Goal: Task Accomplishment & Management: Use online tool/utility

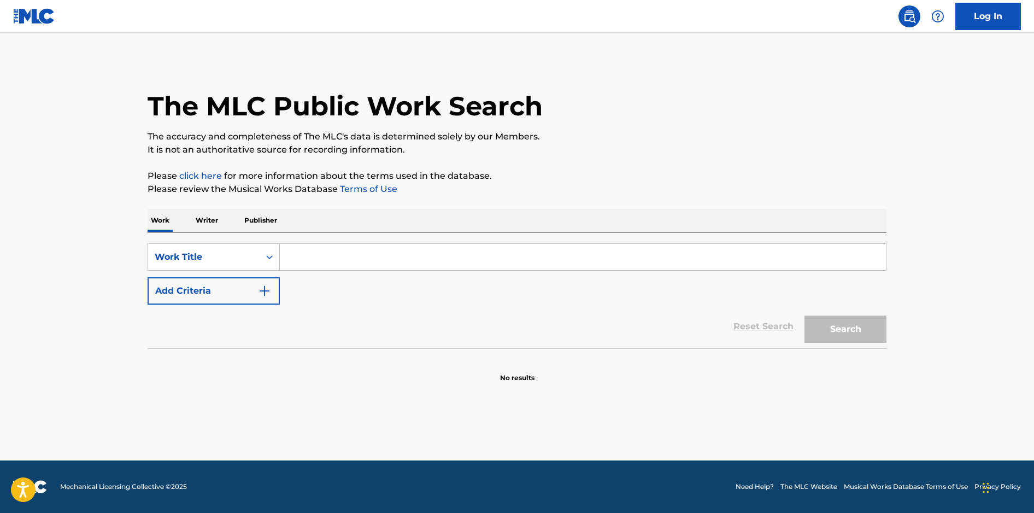
click at [963, 20] on link "Log In" at bounding box center [989, 16] width 66 height 27
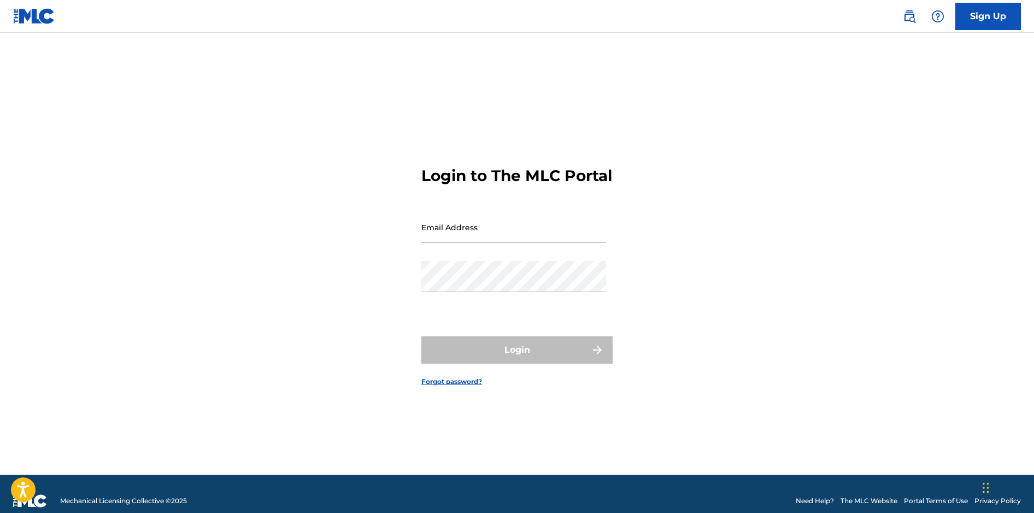
click at [494, 237] on input "Email Address" at bounding box center [514, 227] width 185 height 31
type input "bhumphreys@downtownmusic.com"
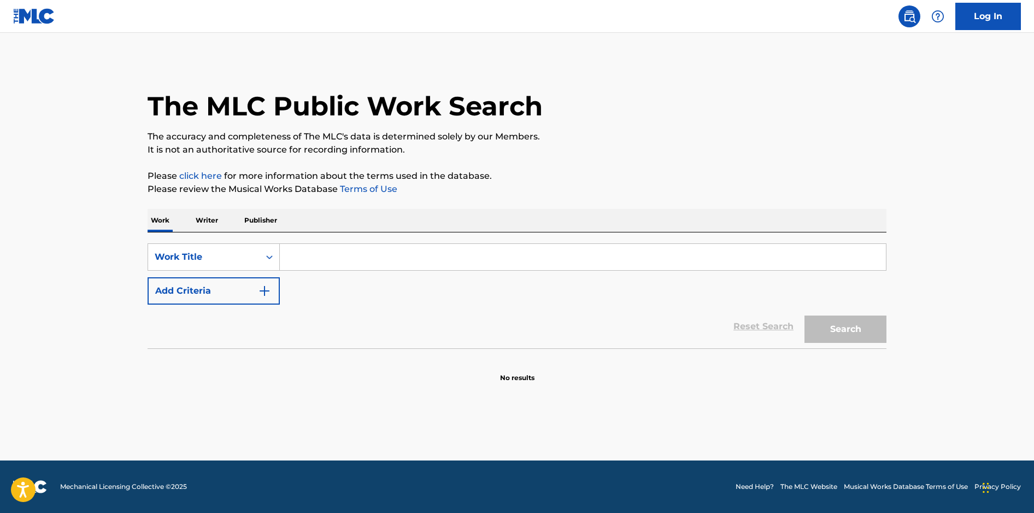
click at [989, 8] on link "Log In" at bounding box center [989, 16] width 66 height 27
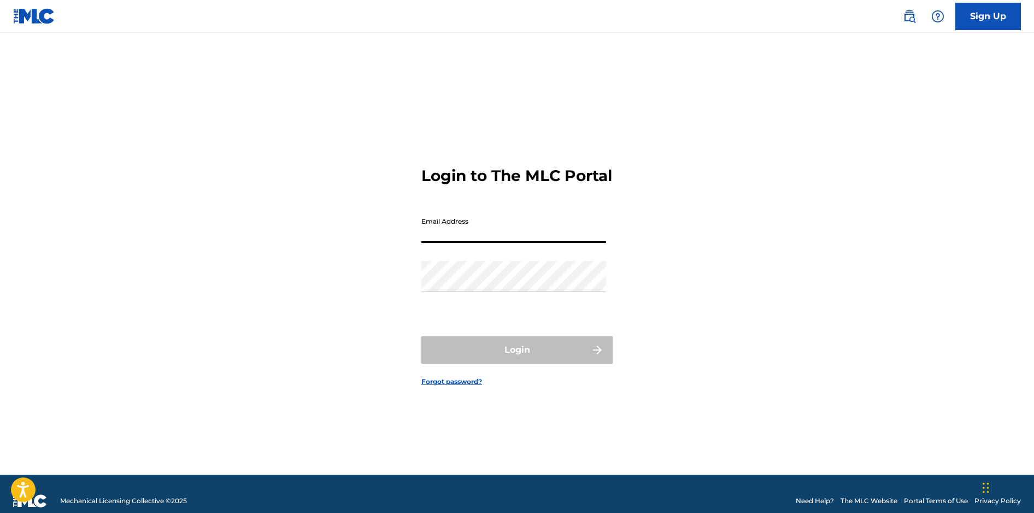
click at [544, 242] on input "Email Address" at bounding box center [514, 227] width 185 height 31
type input "[EMAIL_ADDRESS][DOMAIN_NAME]"
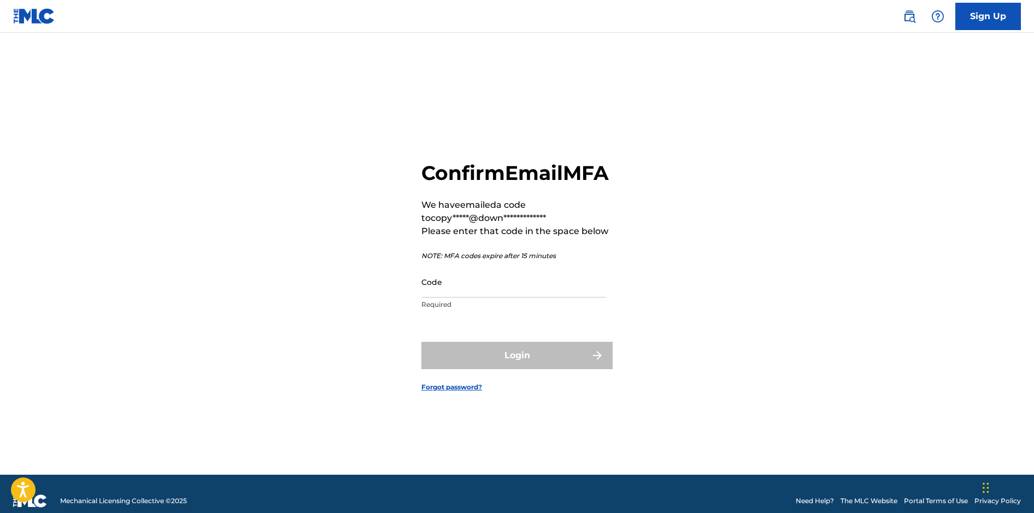
click at [446, 297] on input "Code" at bounding box center [514, 281] width 185 height 31
paste input "994371"
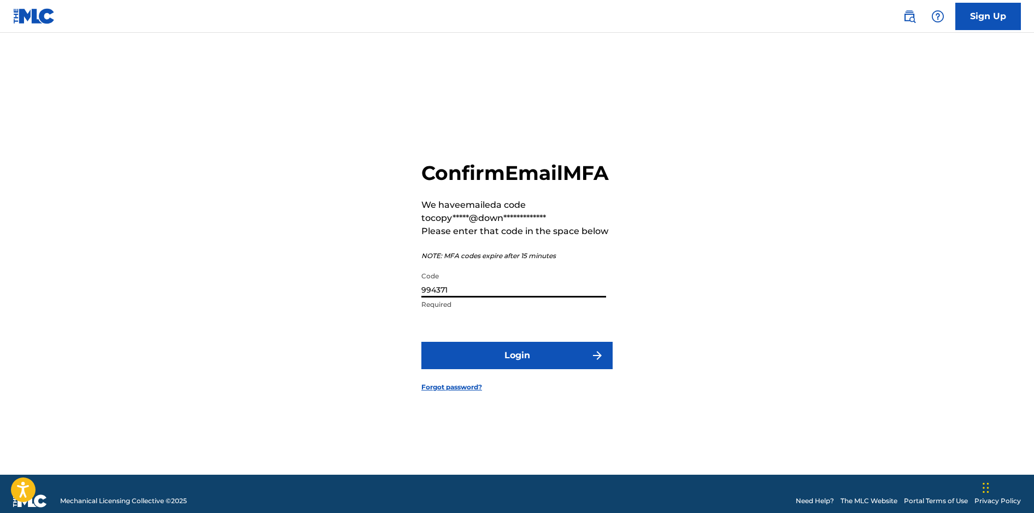
type input "994371"
click at [522, 355] on button "Login" at bounding box center [517, 355] width 191 height 27
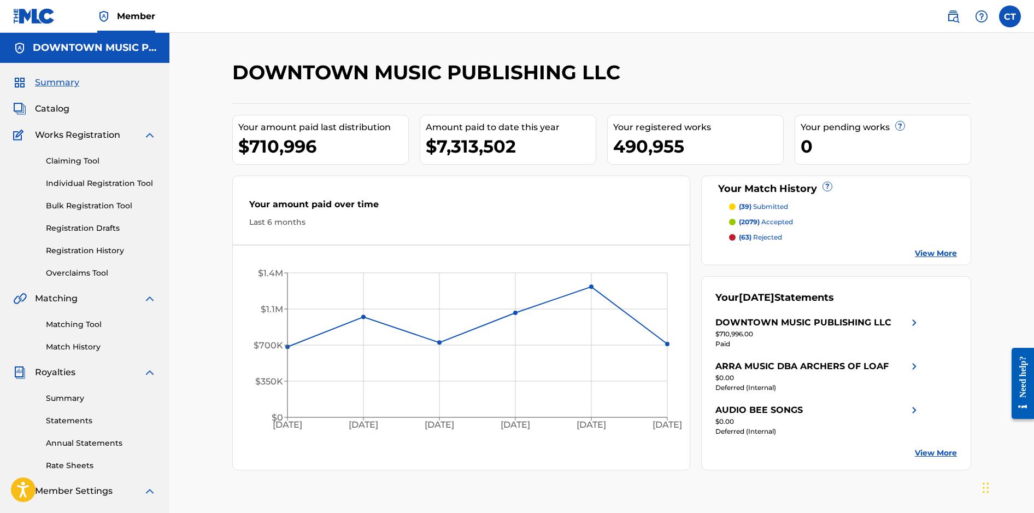
click at [88, 159] on link "Claiming Tool" at bounding box center [101, 160] width 110 height 11
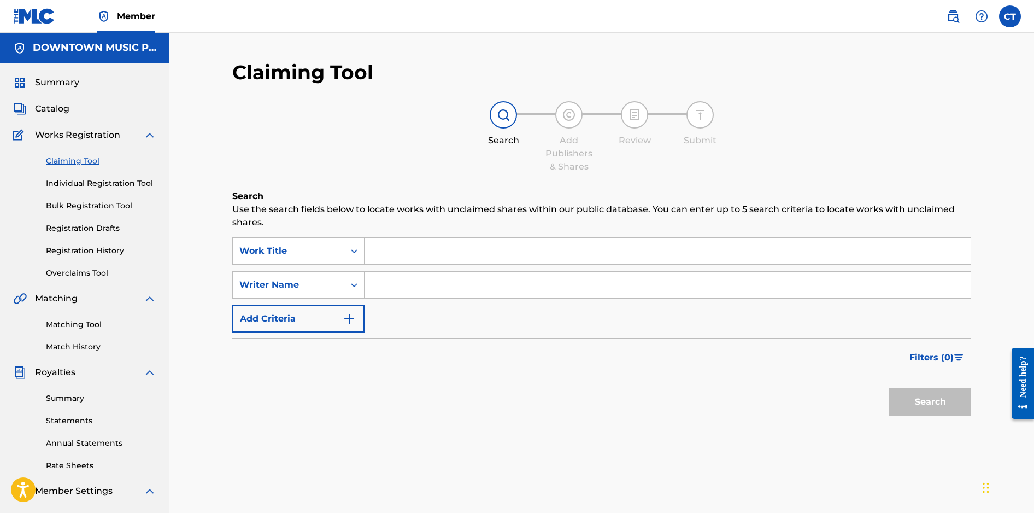
click at [406, 250] on input "Search Form" at bounding box center [668, 251] width 606 height 26
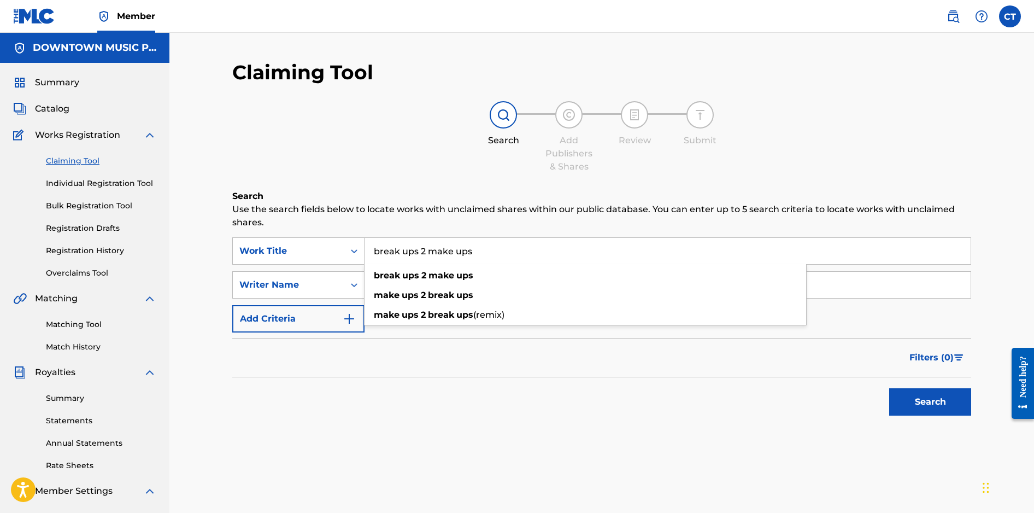
type input "break ups 2 make ups"
click at [890, 388] on button "Search" at bounding box center [931, 401] width 82 height 27
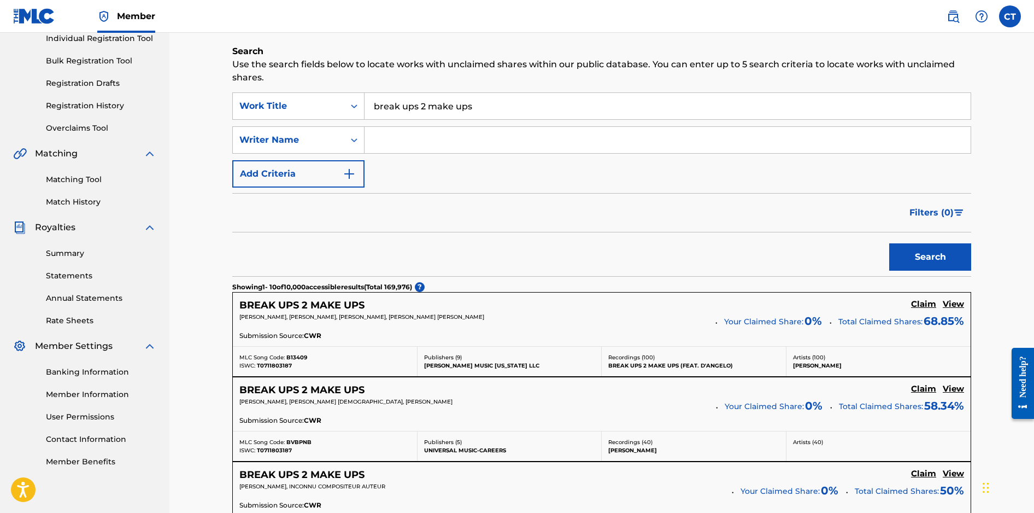
scroll to position [145, 0]
click at [354, 141] on icon "Search Form" at bounding box center [354, 139] width 11 height 11
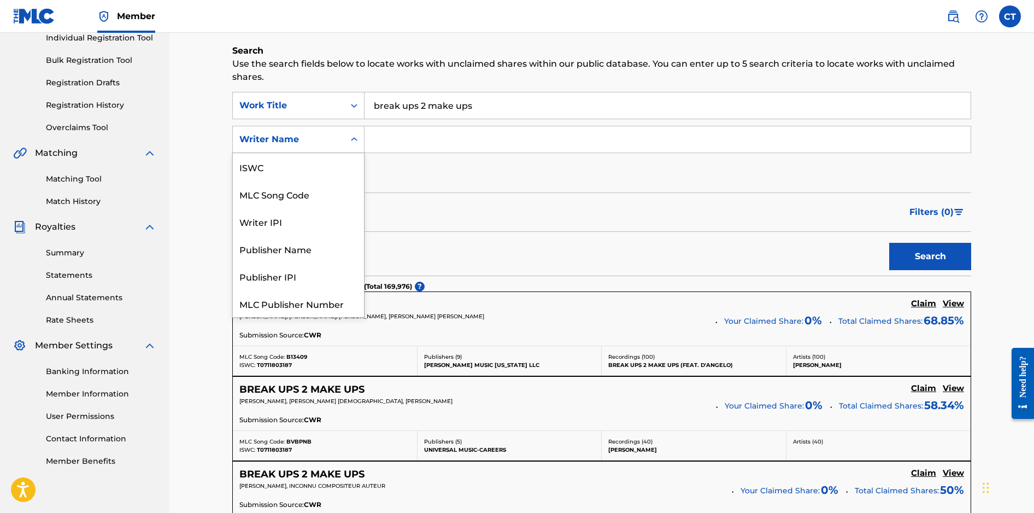
scroll to position [27, 0]
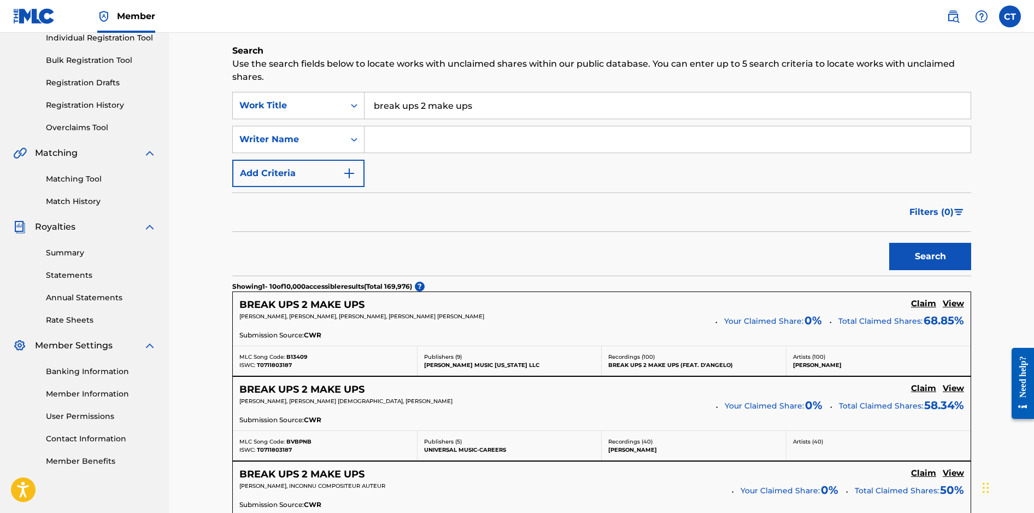
click at [387, 147] on input "Search Form" at bounding box center [668, 139] width 606 height 26
type input "[PERSON_NAME]"
click at [890, 243] on button "Search" at bounding box center [931, 256] width 82 height 27
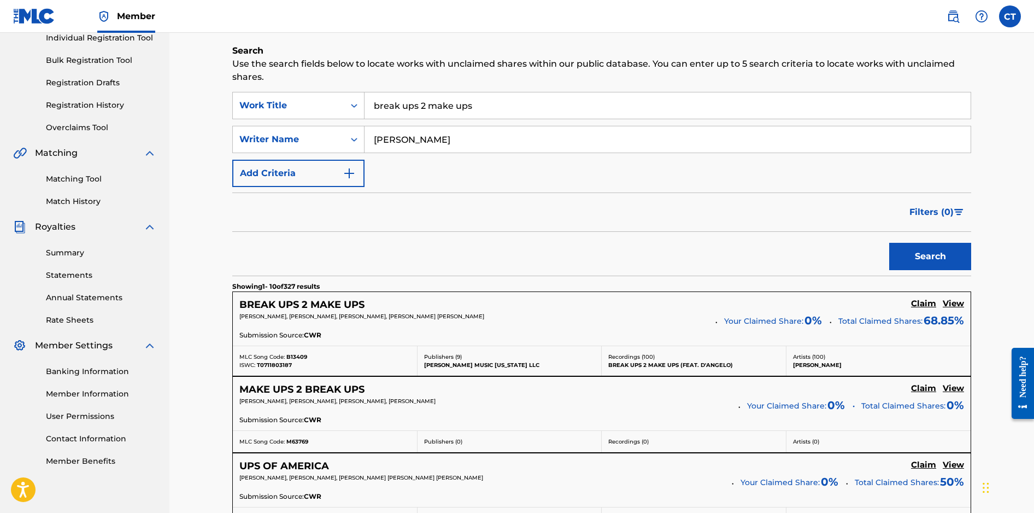
click at [925, 305] on h5 "Claim" at bounding box center [923, 304] width 25 height 10
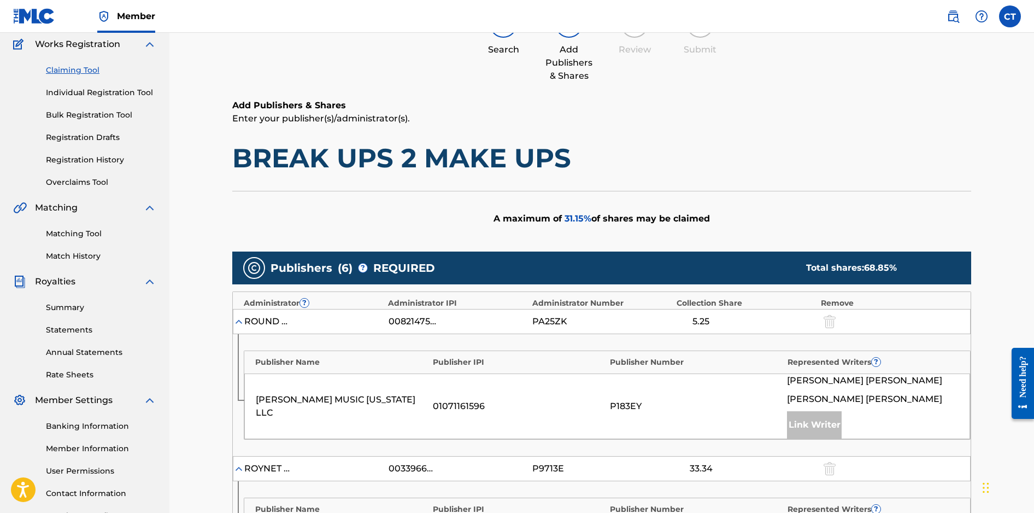
scroll to position [0, 0]
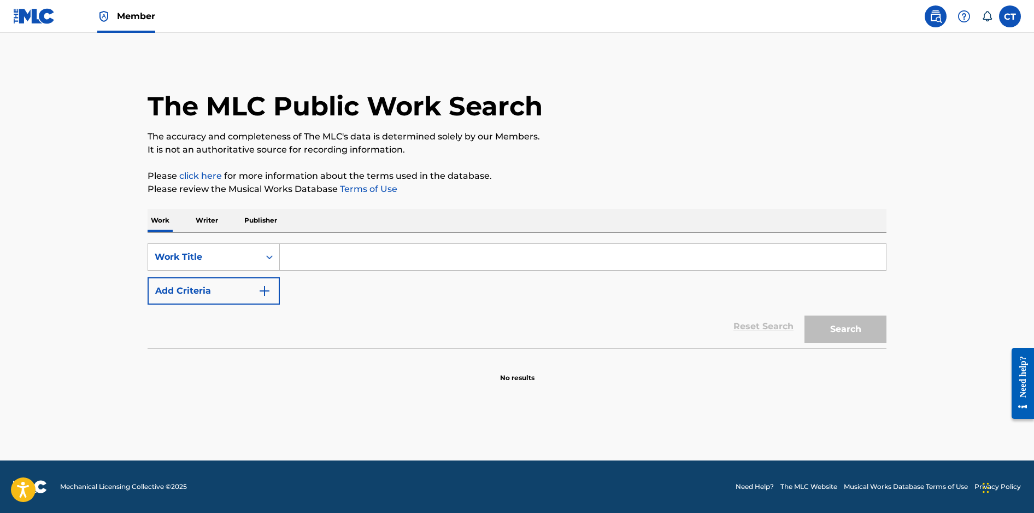
click at [356, 259] on input "Search Form" at bounding box center [583, 257] width 606 height 26
type input "b"
click at [805, 315] on button "Search" at bounding box center [846, 328] width 82 height 27
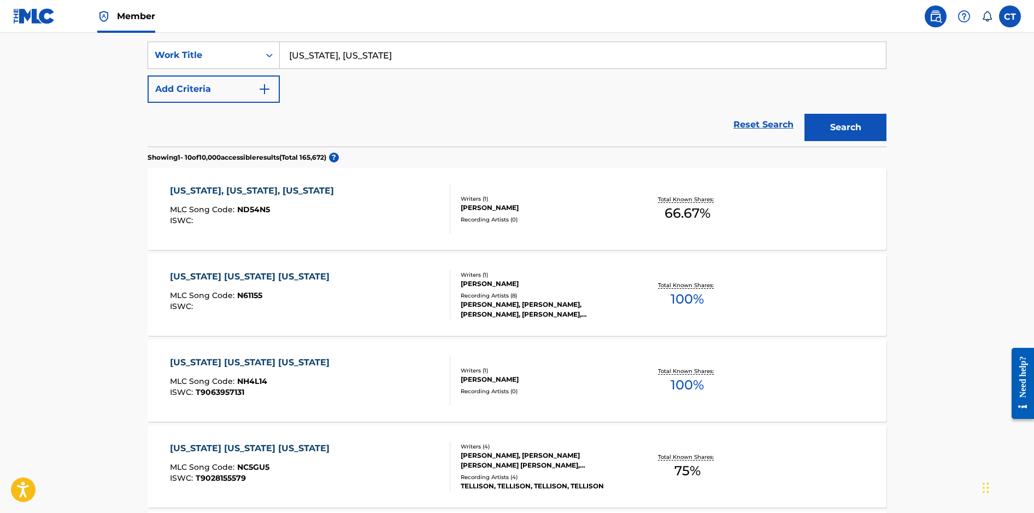
scroll to position [75, 0]
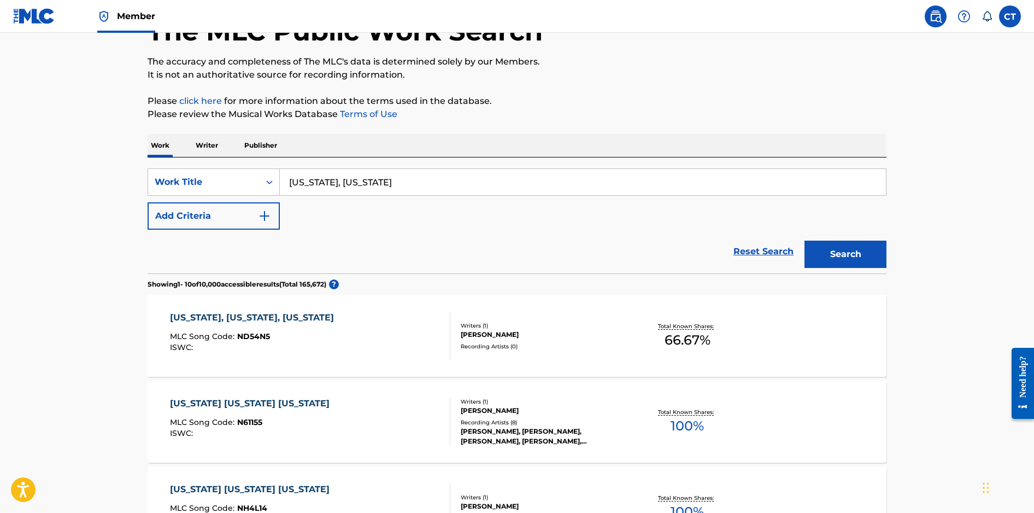
drag, startPoint x: 402, startPoint y: 183, endPoint x: 288, endPoint y: 177, distance: 113.9
click at [288, 177] on input "new york, new york" at bounding box center [583, 182] width 606 height 26
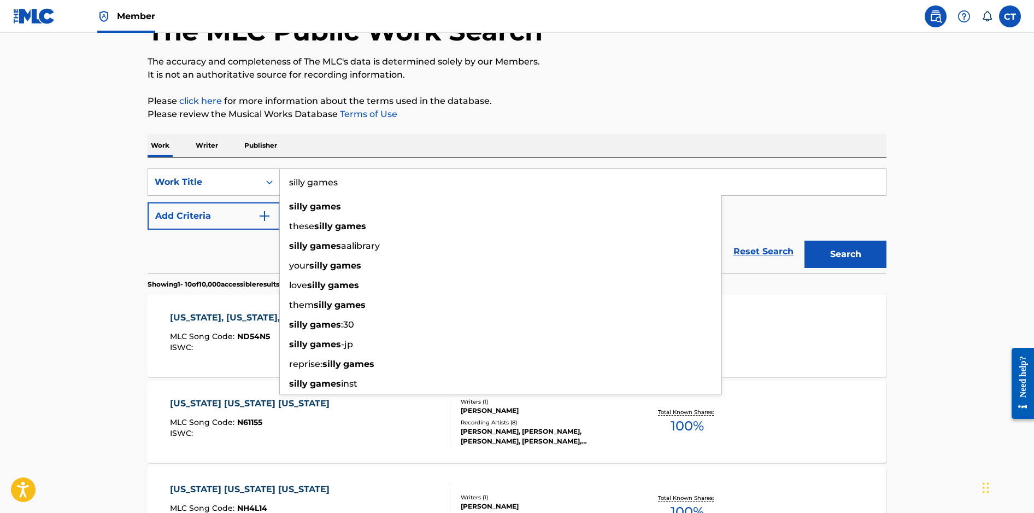
type input "silly games"
click at [572, 102] on p "Please click here for more information about the terms used in the database." at bounding box center [517, 101] width 739 height 13
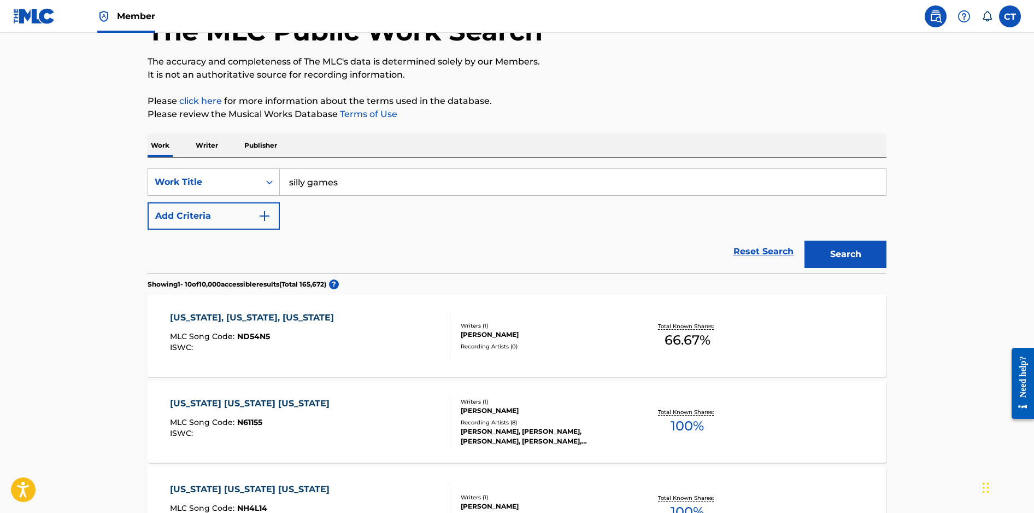
click at [272, 217] on button "Add Criteria" at bounding box center [214, 215] width 132 height 27
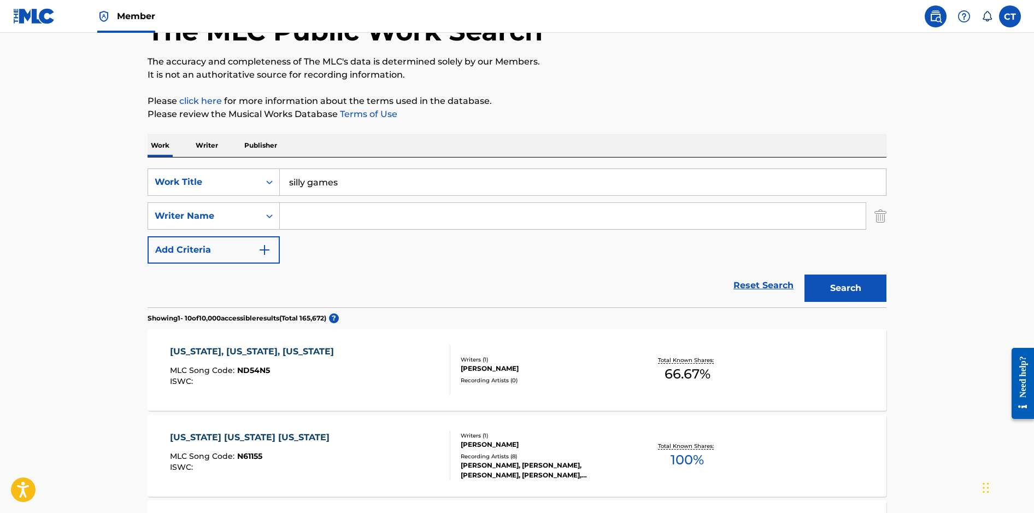
click at [319, 214] on input "Search Form" at bounding box center [573, 216] width 586 height 26
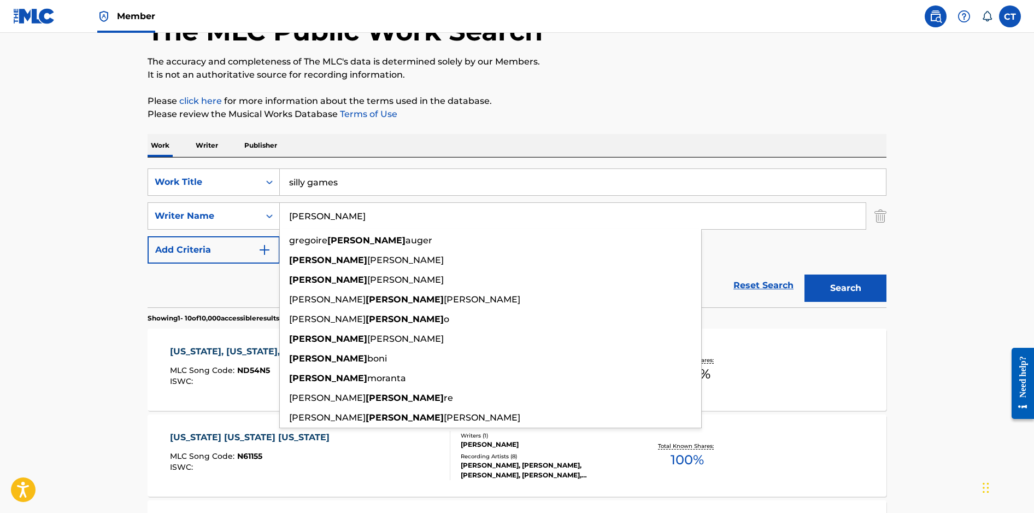
type input "[PERSON_NAME]"
click at [805, 274] on button "Search" at bounding box center [846, 287] width 82 height 27
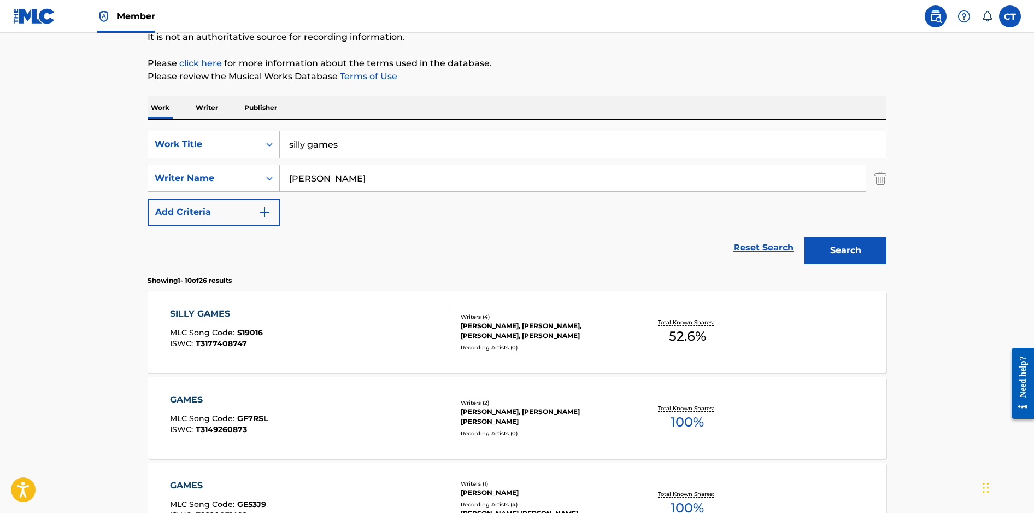
scroll to position [114, 0]
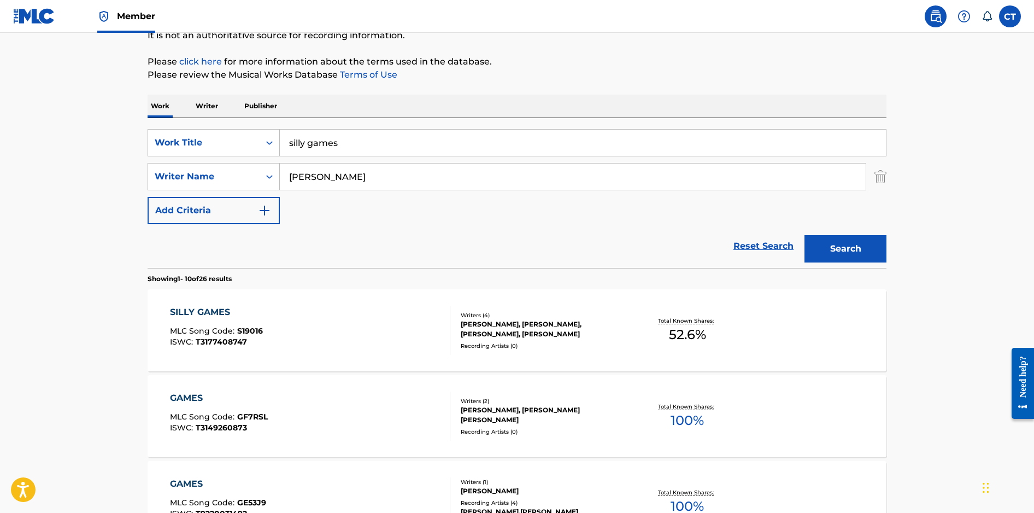
click at [388, 339] on div "SILLY GAMES MLC Song Code : S19016 ISWC : T3177408747" at bounding box center [310, 330] width 281 height 49
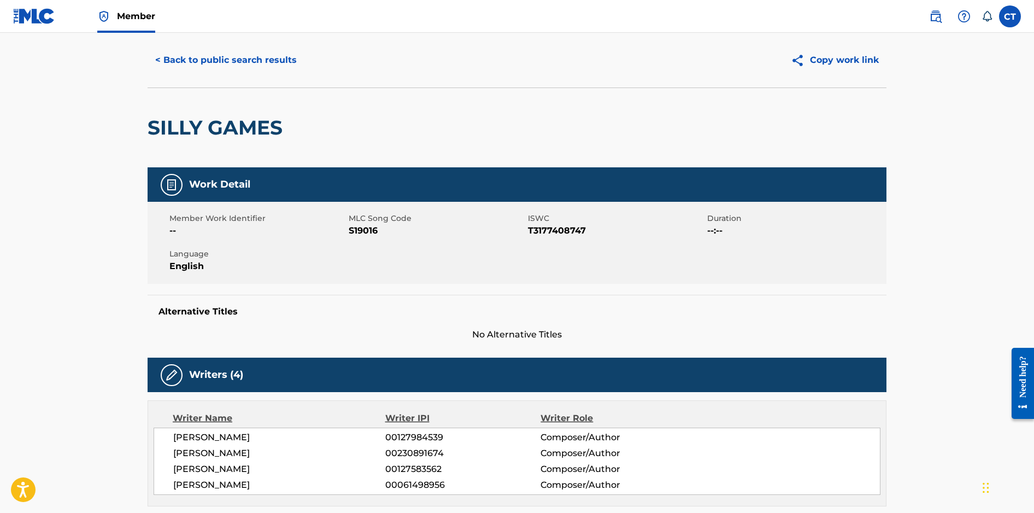
scroll to position [26, 0]
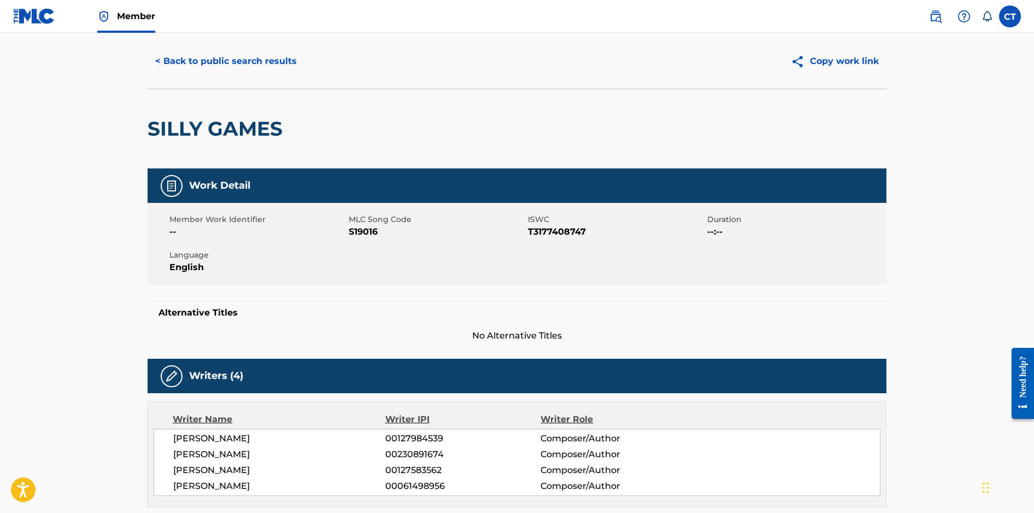
click at [225, 68] on button "< Back to public search results" at bounding box center [226, 61] width 157 height 27
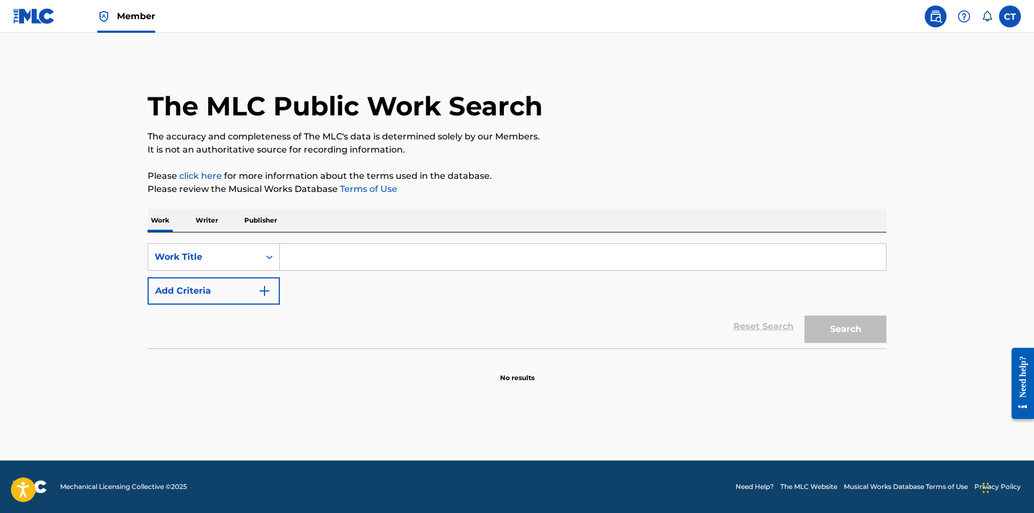
click at [154, 21] on span "Member" at bounding box center [136, 16] width 38 height 13
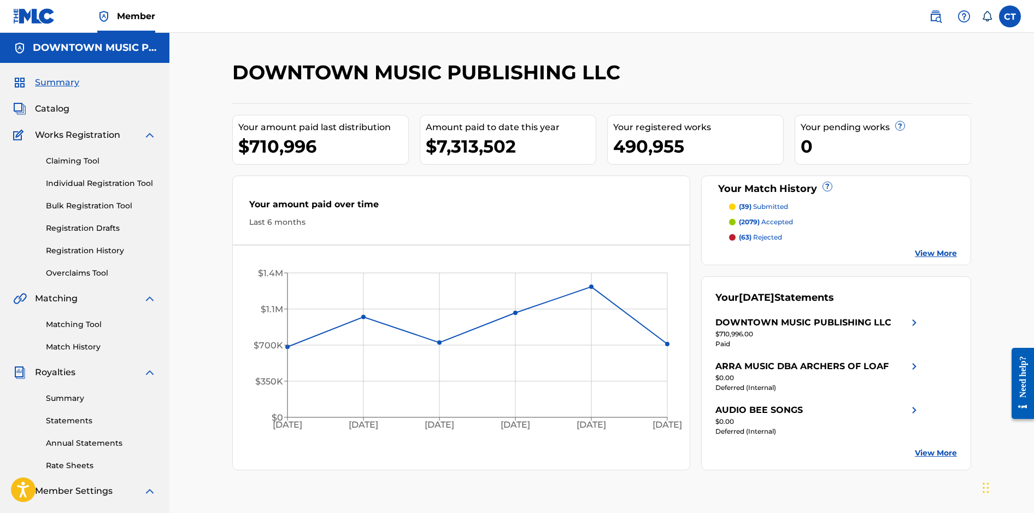
click at [85, 164] on link "Claiming Tool" at bounding box center [101, 160] width 110 height 11
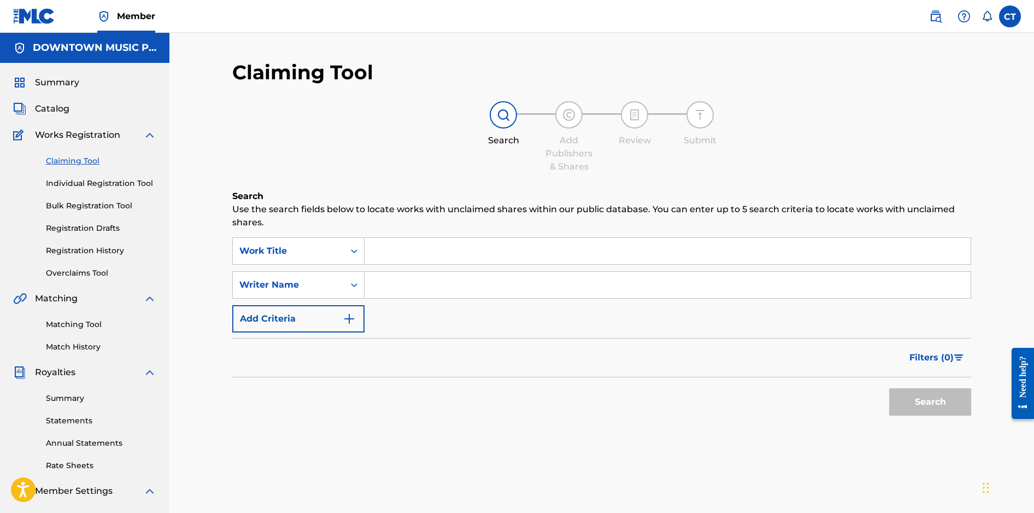
click at [393, 250] on input "Search Form" at bounding box center [668, 251] width 606 height 26
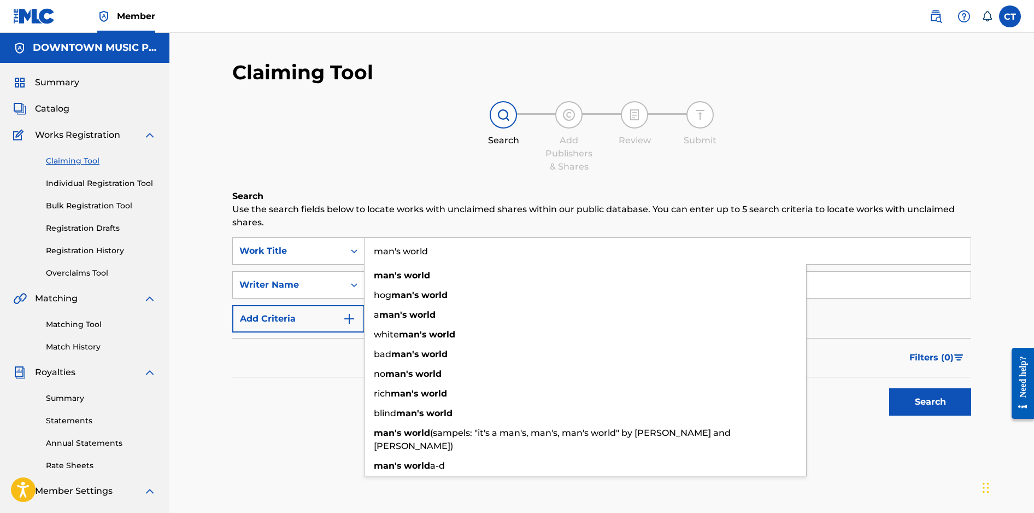
type input "man's world"
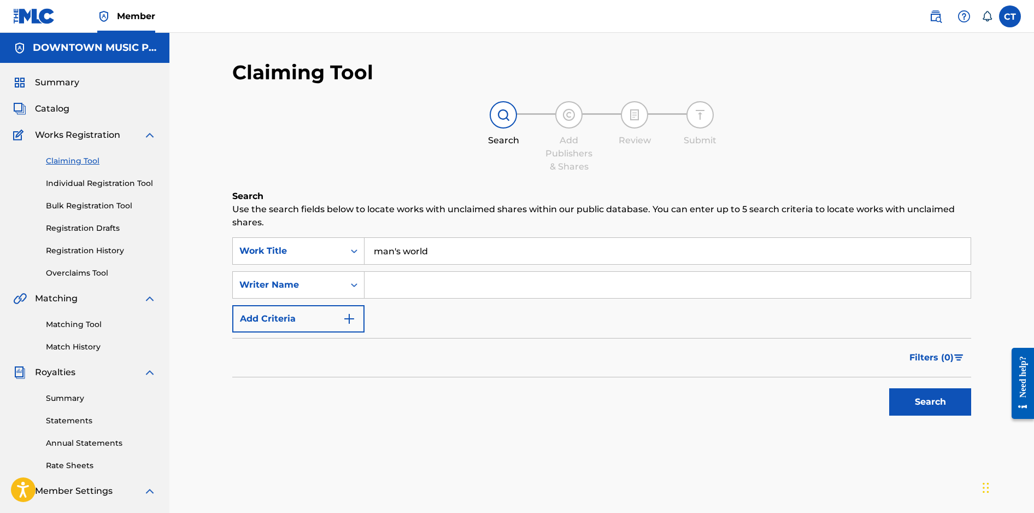
click at [355, 149] on div "Search Add Publishers & Shares Review Submit" at bounding box center [601, 137] width 739 height 72
click at [394, 288] on input "Search Form" at bounding box center [668, 285] width 606 height 26
type input "[PERSON_NAME]"
click at [890, 388] on button "Search" at bounding box center [931, 401] width 82 height 27
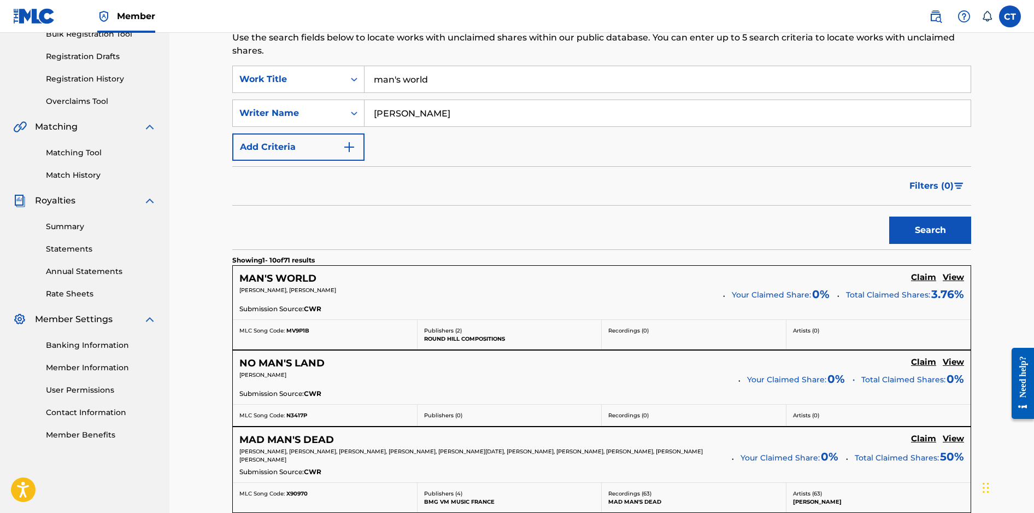
scroll to position [176, 0]
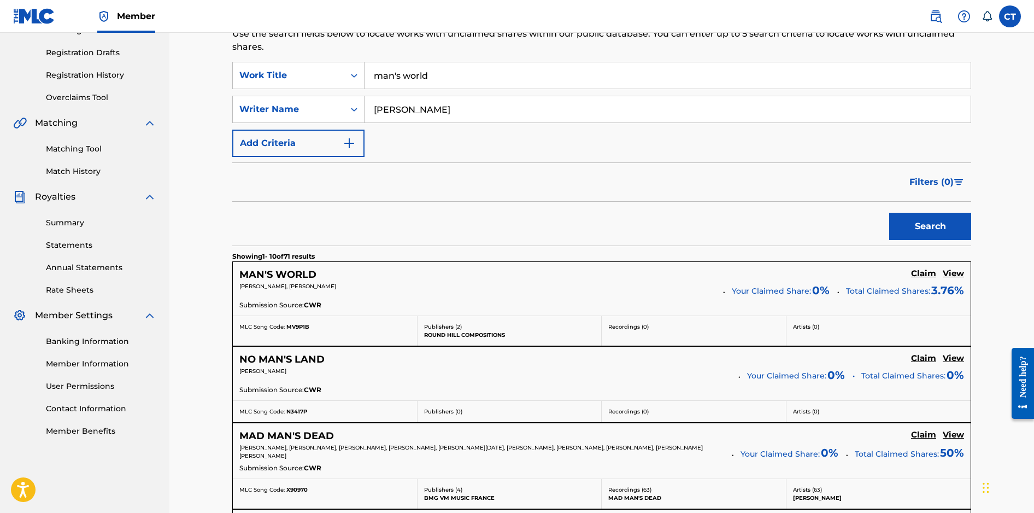
click at [312, 276] on h5 "MAN'S WORLD" at bounding box center [277, 274] width 77 height 13
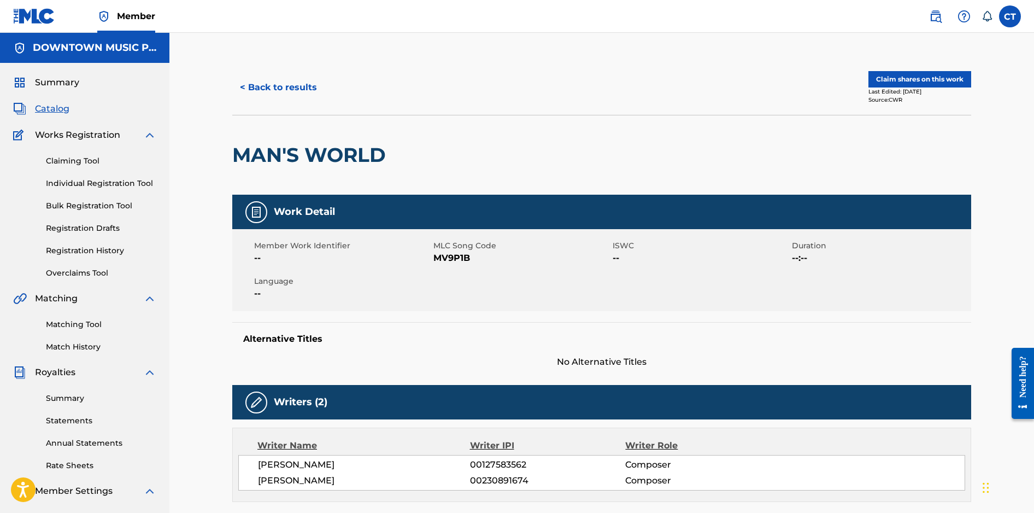
click at [86, 224] on link "Registration Drafts" at bounding box center [101, 228] width 110 height 11
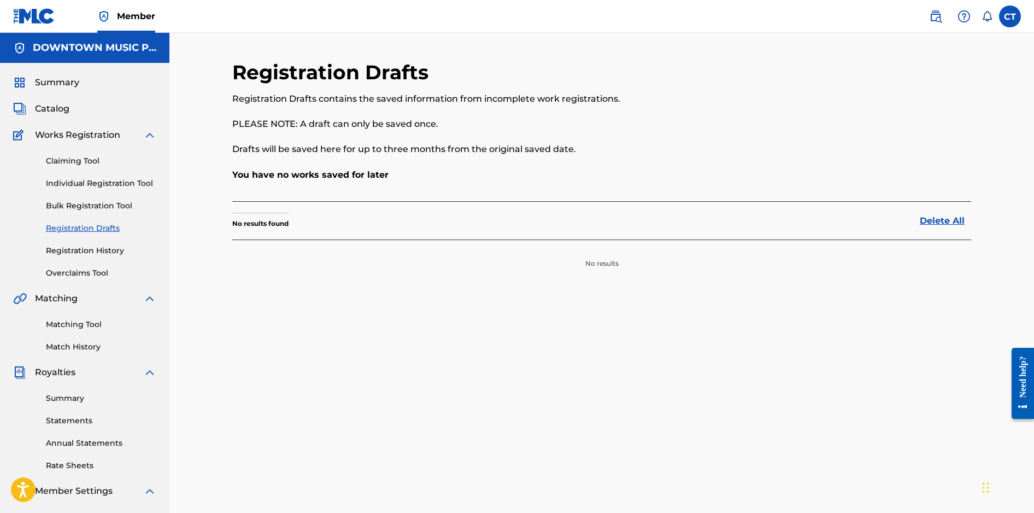
click at [114, 248] on link "Registration History" at bounding box center [101, 250] width 110 height 11
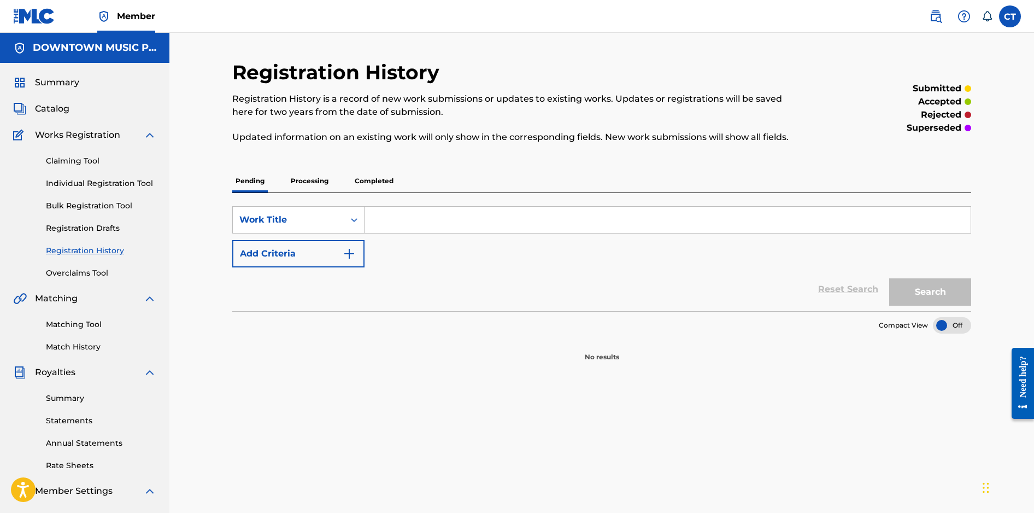
click at [315, 184] on p "Processing" at bounding box center [310, 180] width 44 height 23
click at [391, 218] on input "Search Form" at bounding box center [668, 220] width 606 height 26
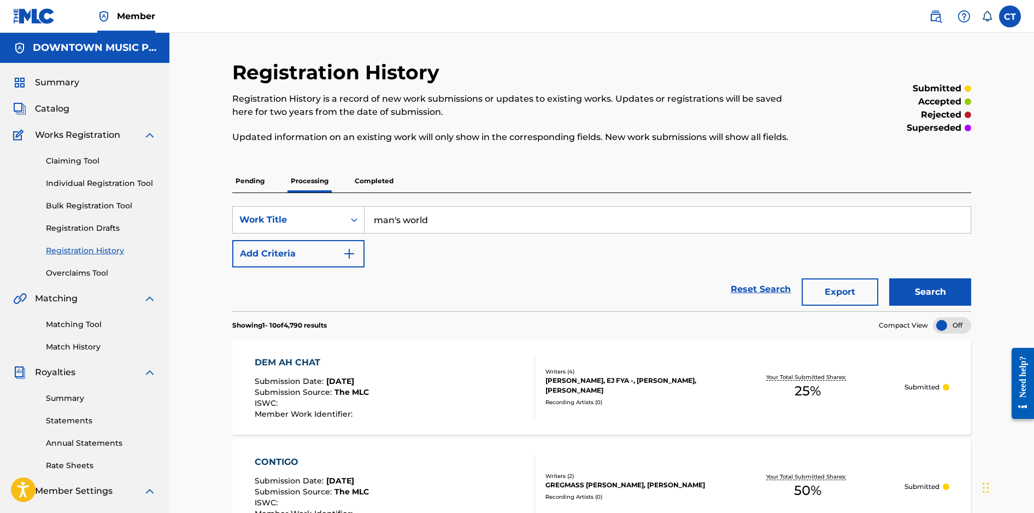
type input "man's world"
click at [914, 291] on button "Search" at bounding box center [931, 291] width 82 height 27
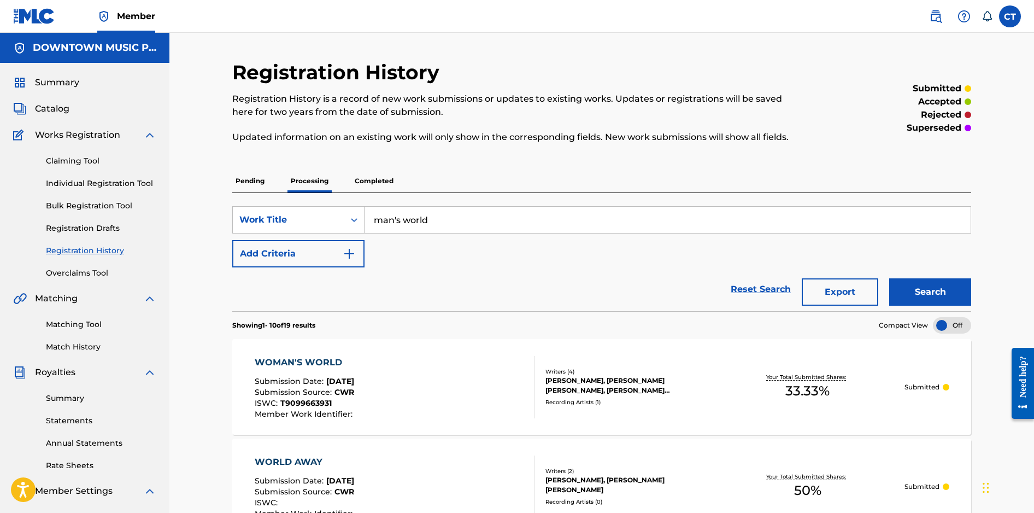
click at [381, 188] on p "Completed" at bounding box center [374, 180] width 45 height 23
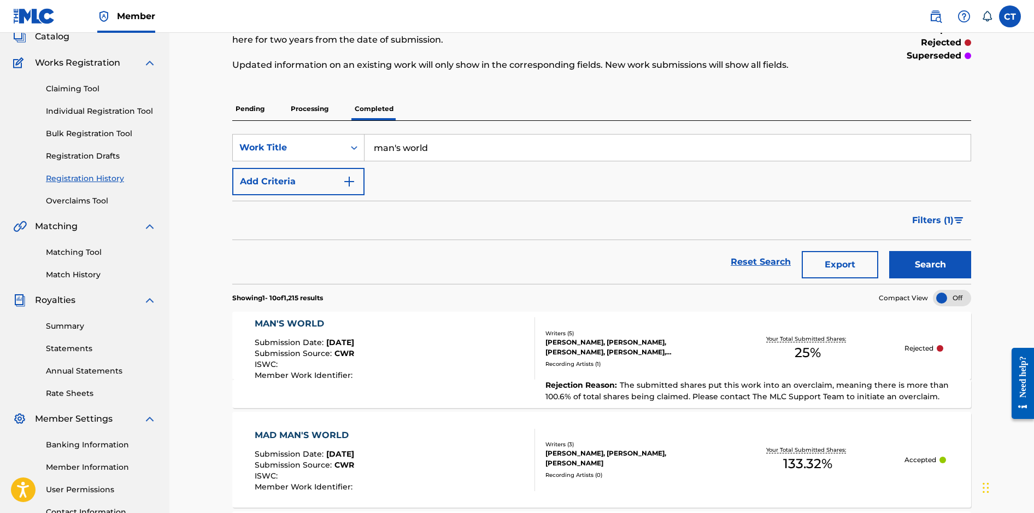
scroll to position [73, 0]
click at [434, 339] on div "MAN'S WORLD Submission Date : [DATE] Submission Source : CWR ISWC : Member Work…" at bounding box center [395, 347] width 281 height 62
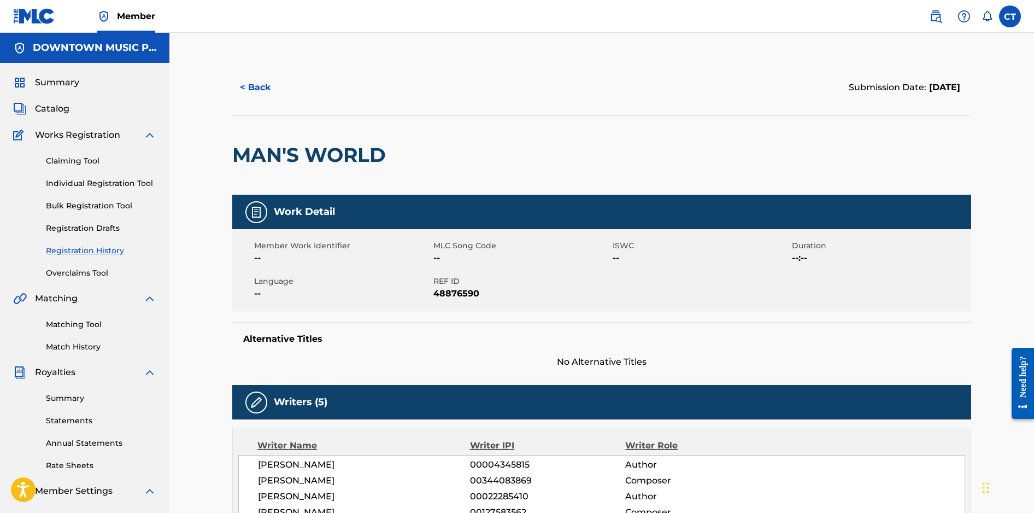
click at [269, 91] on button "< Back" at bounding box center [265, 87] width 66 height 27
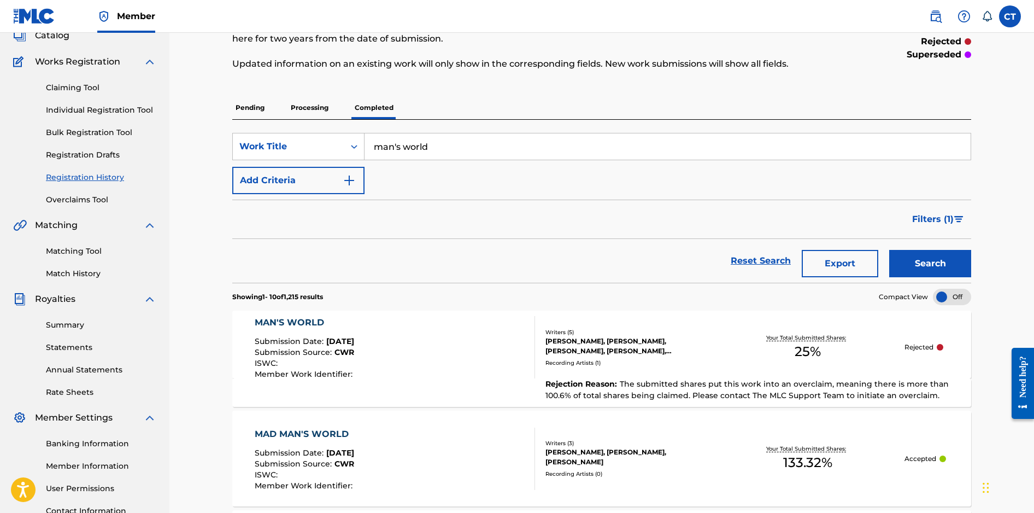
click at [435, 344] on div "MAN'S WORLD Submission Date : [DATE] Submission Source : CWR ISWC : Member Work…" at bounding box center [395, 347] width 281 height 62
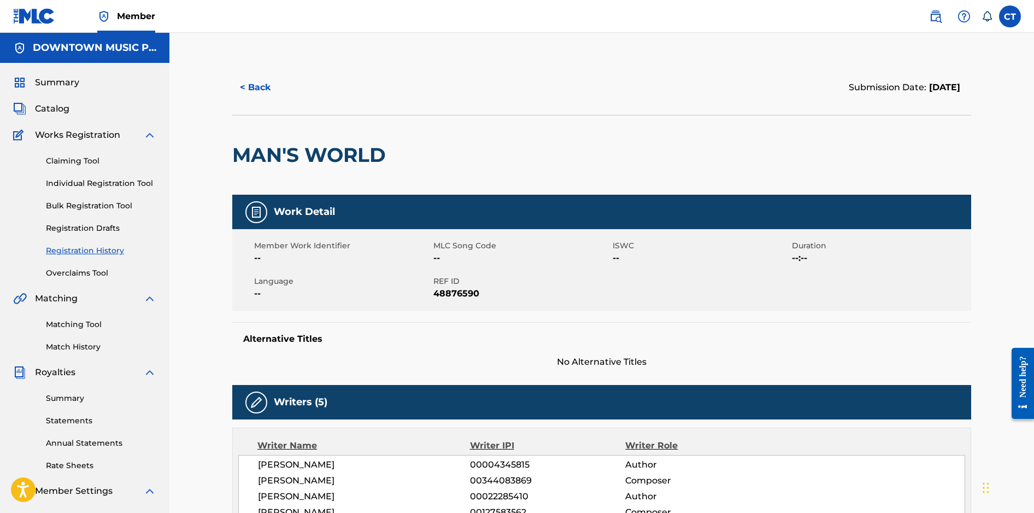
click at [84, 163] on link "Claiming Tool" at bounding box center [101, 160] width 110 height 11
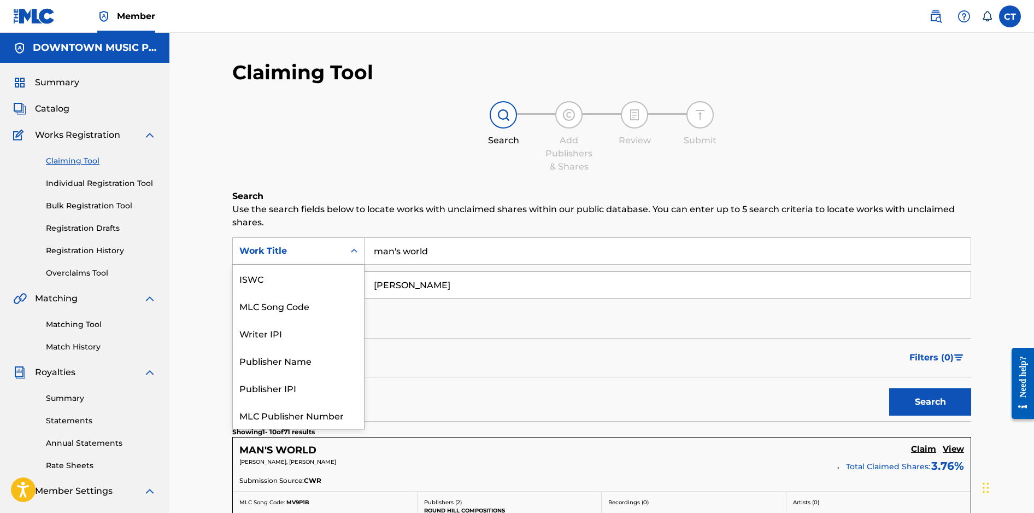
click at [353, 249] on icon "Search Form" at bounding box center [354, 250] width 11 height 11
click at [338, 271] on div "MLC Song Code" at bounding box center [298, 278] width 131 height 27
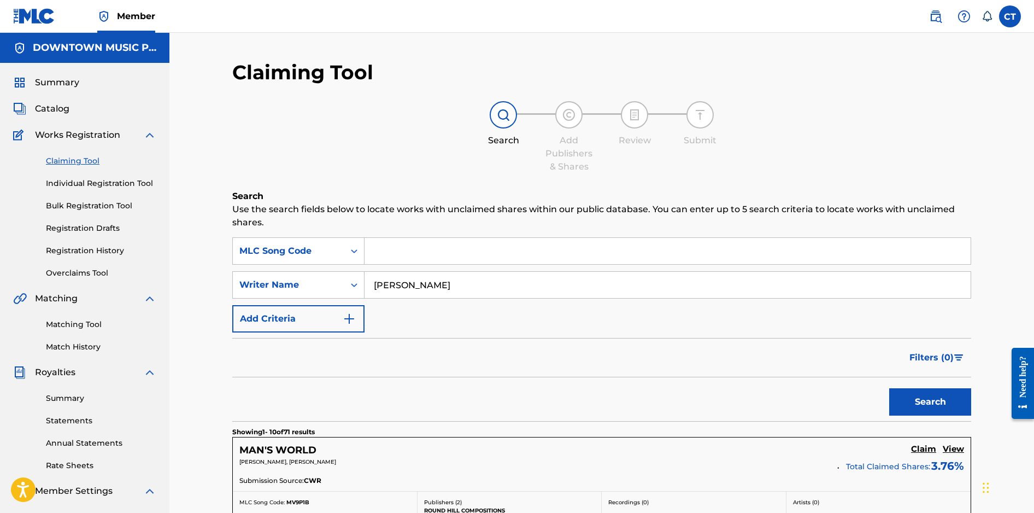
click at [416, 255] on input "Search Form" at bounding box center [668, 251] width 606 height 26
paste input "N1681V"
type input "N1681V"
click at [922, 411] on button "Search" at bounding box center [931, 401] width 82 height 27
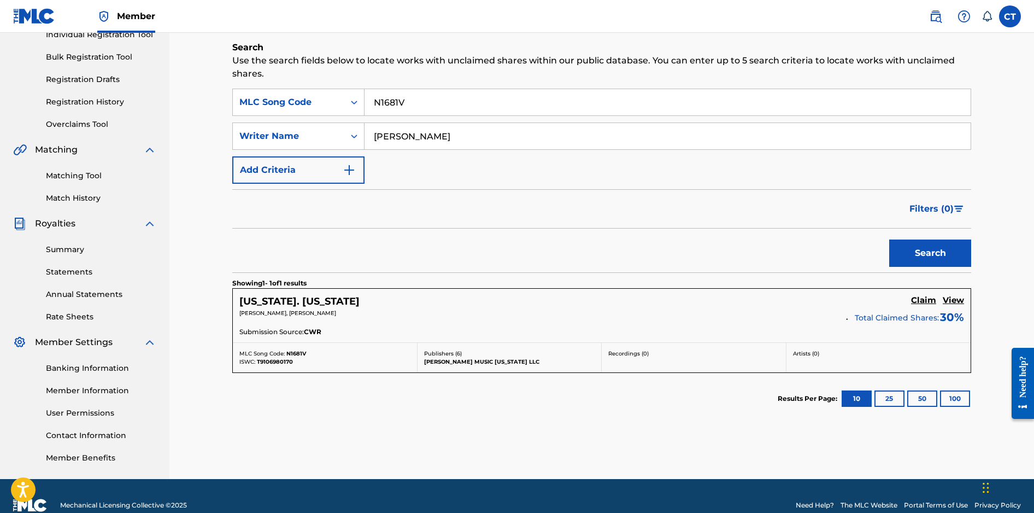
scroll to position [168, 0]
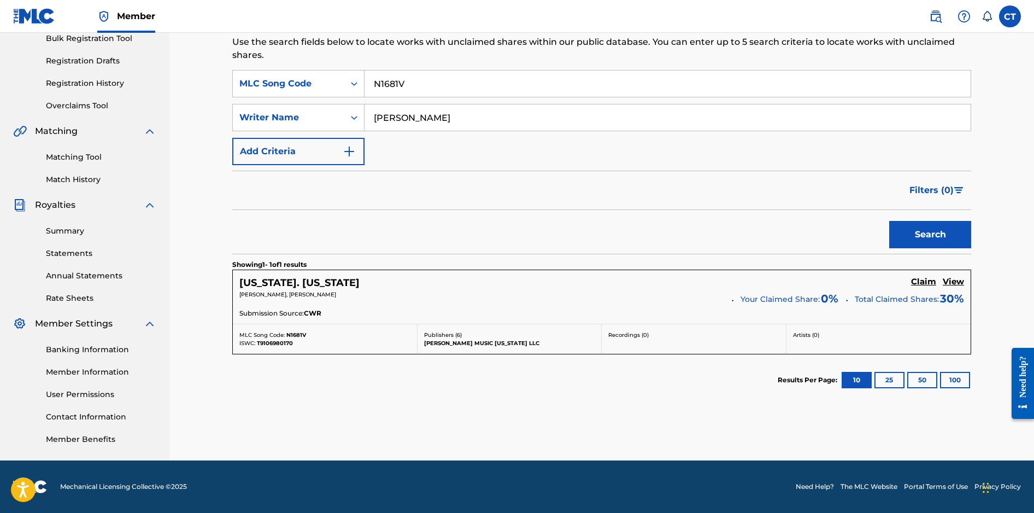
click at [919, 282] on h5 "Claim" at bounding box center [923, 282] width 25 height 10
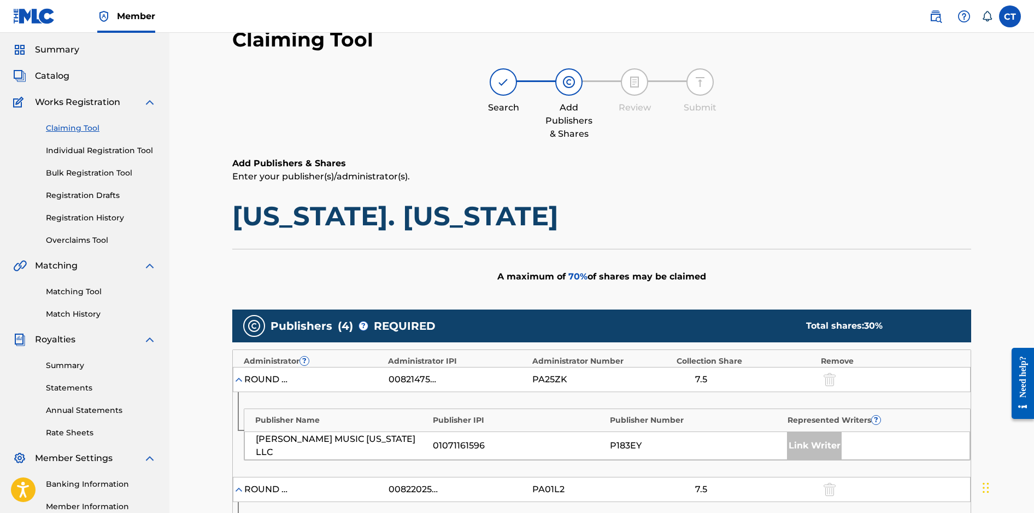
scroll to position [0, 0]
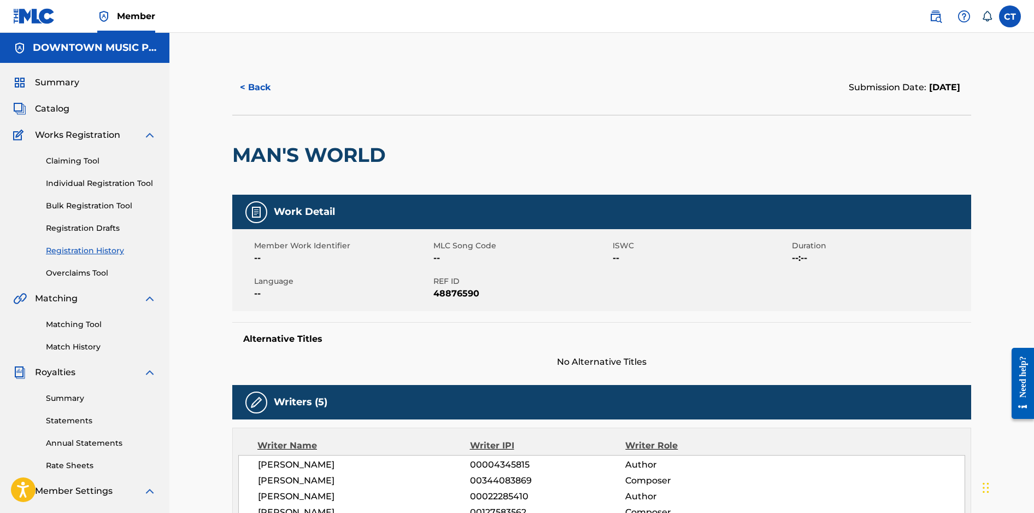
click at [245, 86] on button "< Back" at bounding box center [265, 87] width 66 height 27
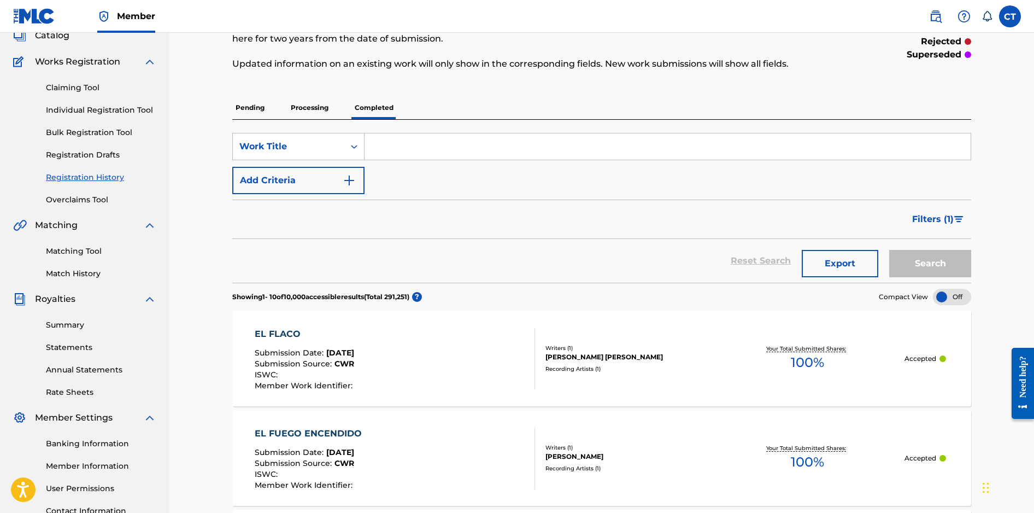
click at [430, 145] on input "Search Form" at bounding box center [668, 146] width 606 height 26
paste input "What Have You Done For Me Lately"
type input "What Have You Done For Me Lately"
click at [890, 250] on button "Search" at bounding box center [931, 263] width 82 height 27
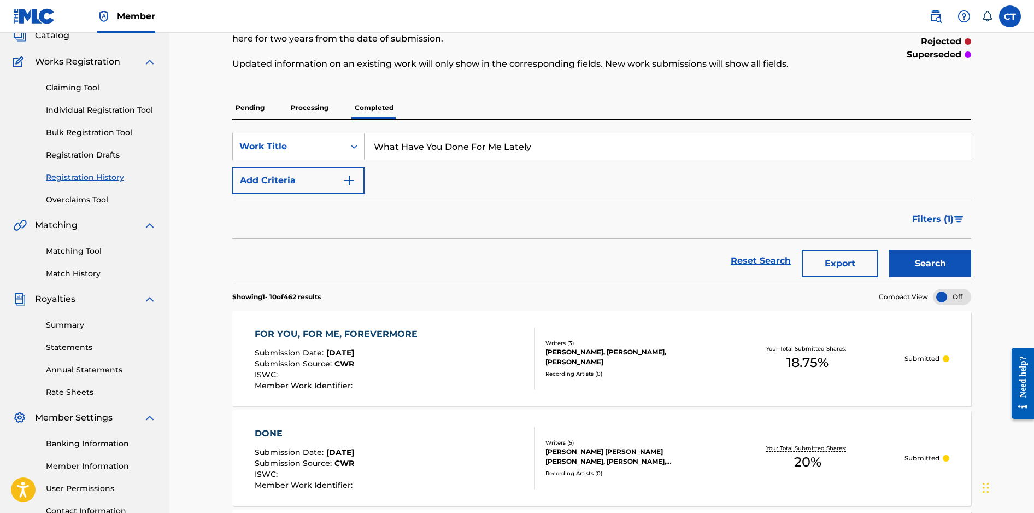
click at [324, 110] on p "Processing" at bounding box center [310, 107] width 44 height 23
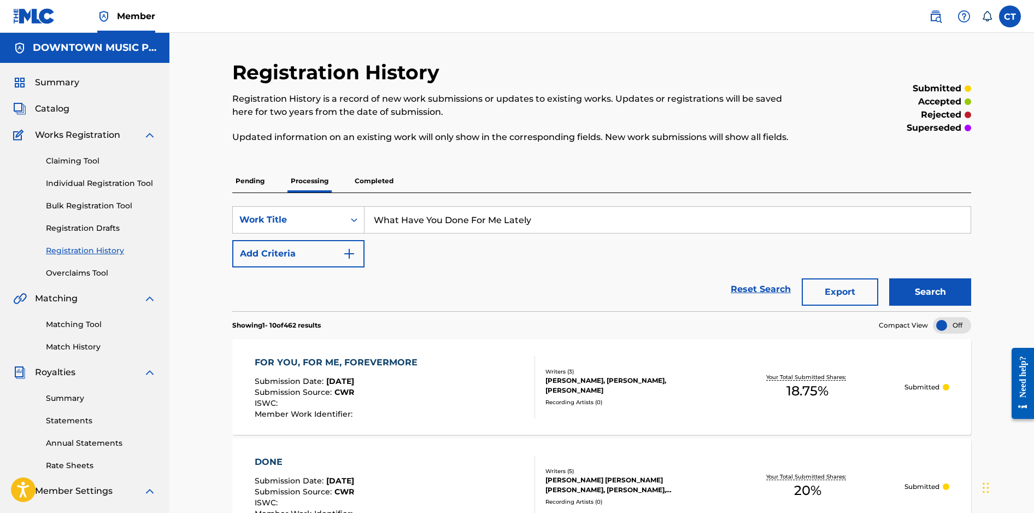
click at [90, 162] on link "Claiming Tool" at bounding box center [101, 160] width 110 height 11
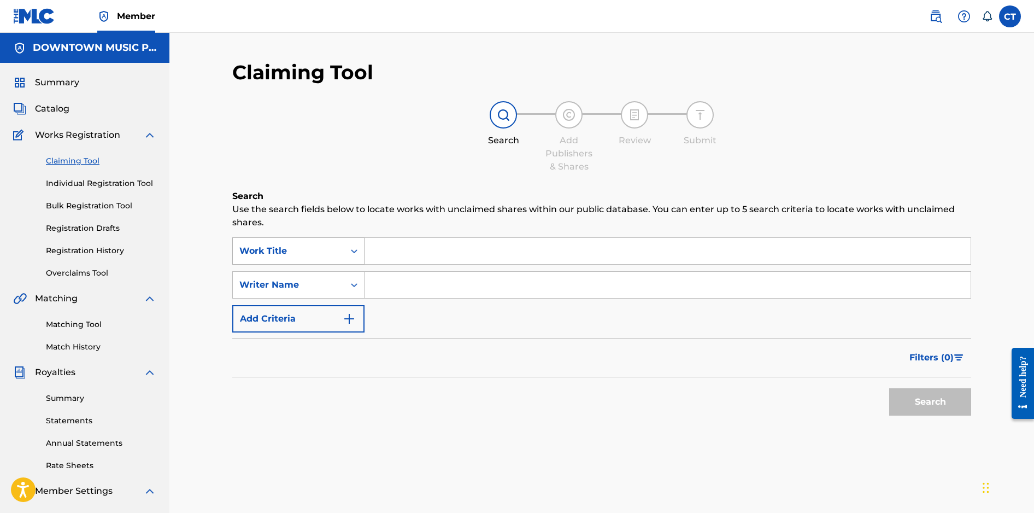
click at [359, 254] on icon "Search Form" at bounding box center [354, 250] width 11 height 11
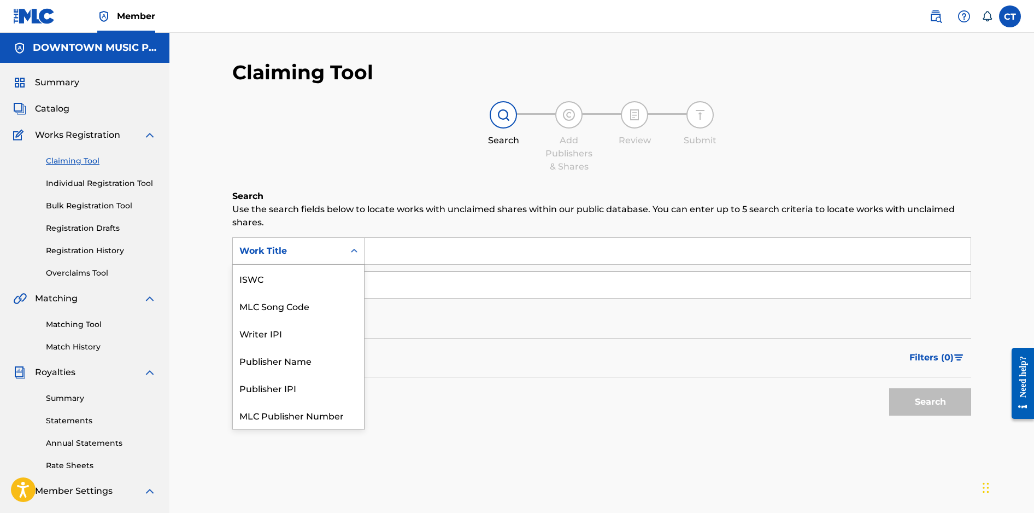
scroll to position [27, 0]
click at [337, 271] on div "MLC Song Code" at bounding box center [298, 278] width 131 height 27
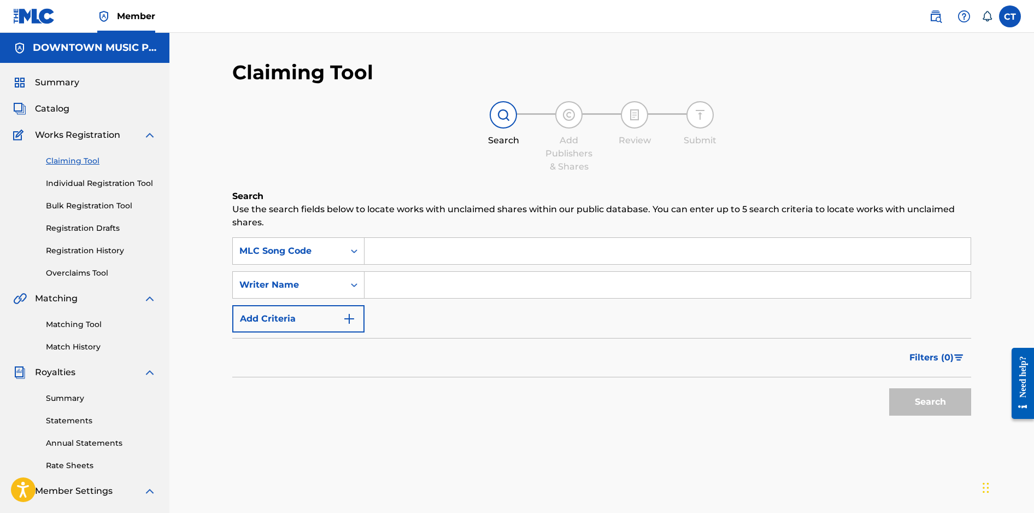
click at [384, 254] on input "Search Form" at bounding box center [668, 251] width 606 height 26
paste input "W1832C"
type input "W1832C"
click at [896, 408] on button "Search" at bounding box center [931, 401] width 82 height 27
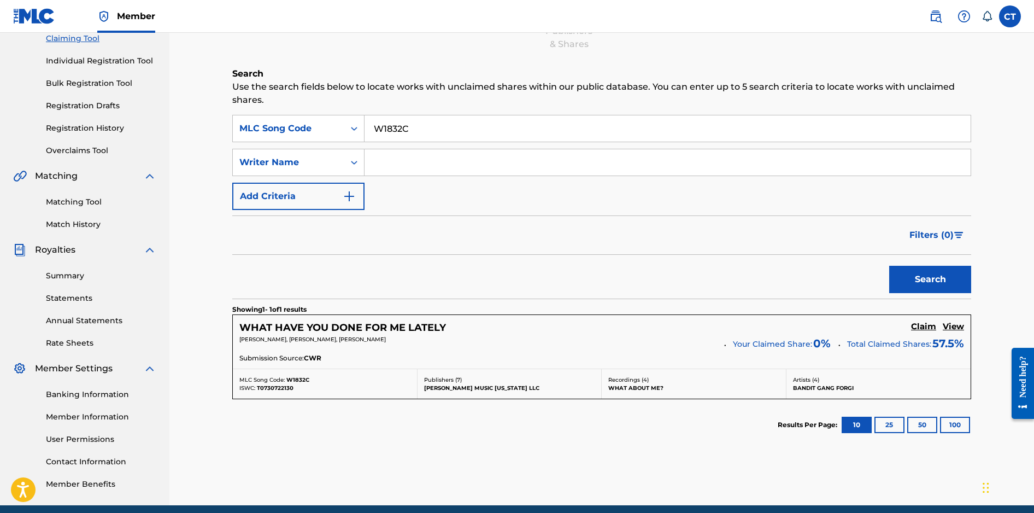
scroll to position [125, 0]
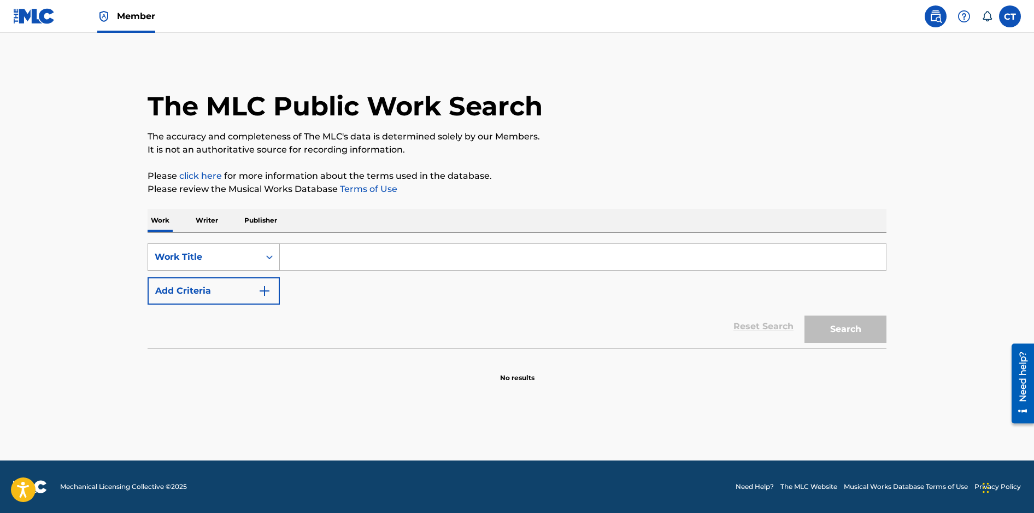
click at [275, 260] on div "Search Form" at bounding box center [270, 257] width 20 height 20
click at [272, 258] on icon "Search Form" at bounding box center [269, 257] width 11 height 11
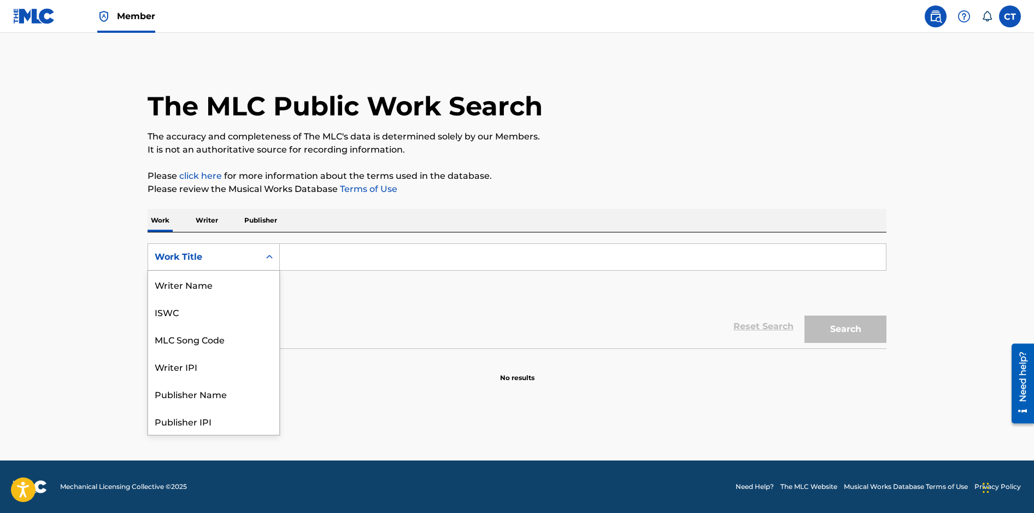
scroll to position [55, 0]
click at [256, 278] on div "MLC Song Code" at bounding box center [213, 284] width 131 height 27
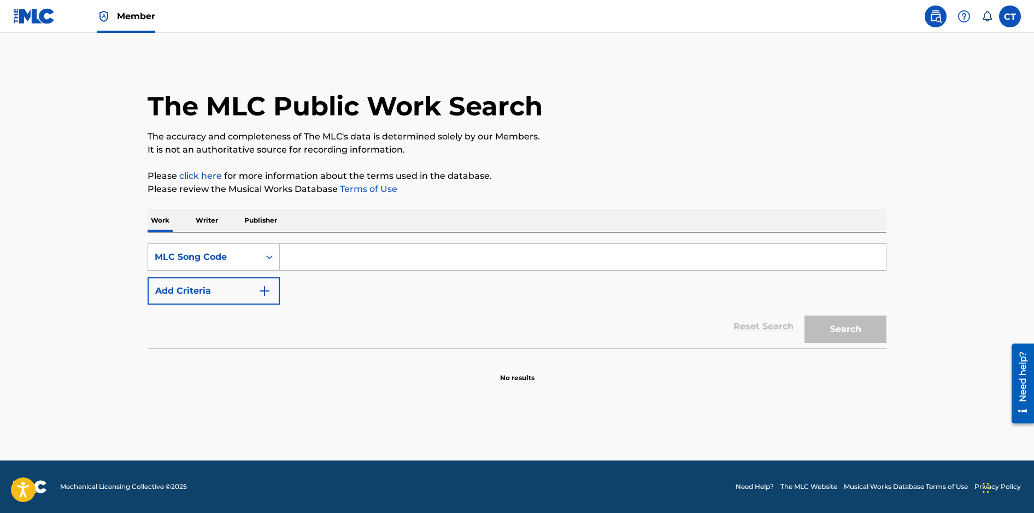
click at [302, 262] on input "Search Form" at bounding box center [583, 257] width 606 height 26
paste input "M19346"
click at [823, 333] on button "Search" at bounding box center [846, 328] width 82 height 27
click at [819, 336] on button "Search" at bounding box center [846, 328] width 82 height 27
click at [382, 244] on input "M19346" at bounding box center [583, 257] width 606 height 26
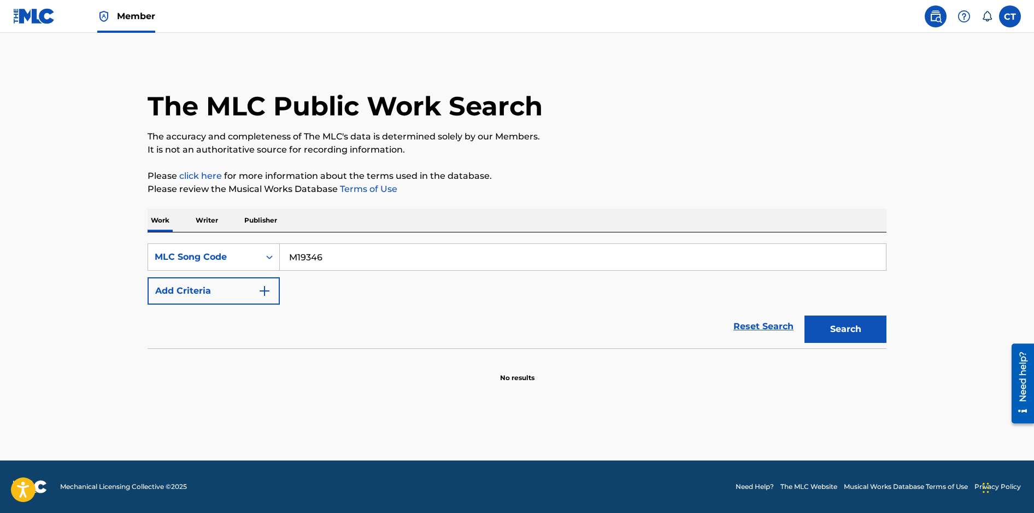
type input "M19346"
click at [805, 315] on button "Search" at bounding box center [846, 328] width 82 height 27
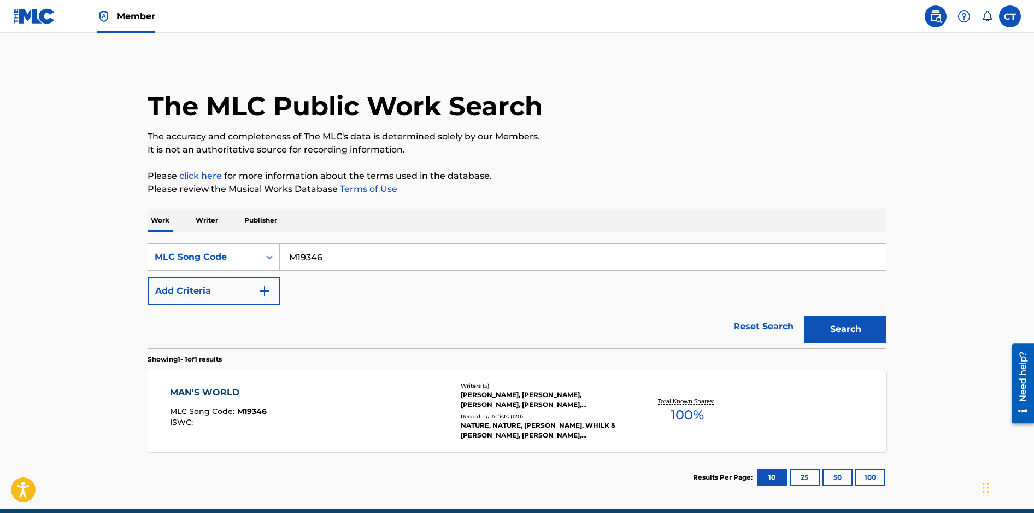
click at [314, 392] on div "MAN'S WORLD MLC Song Code : M19346 ISWC :" at bounding box center [310, 410] width 281 height 49
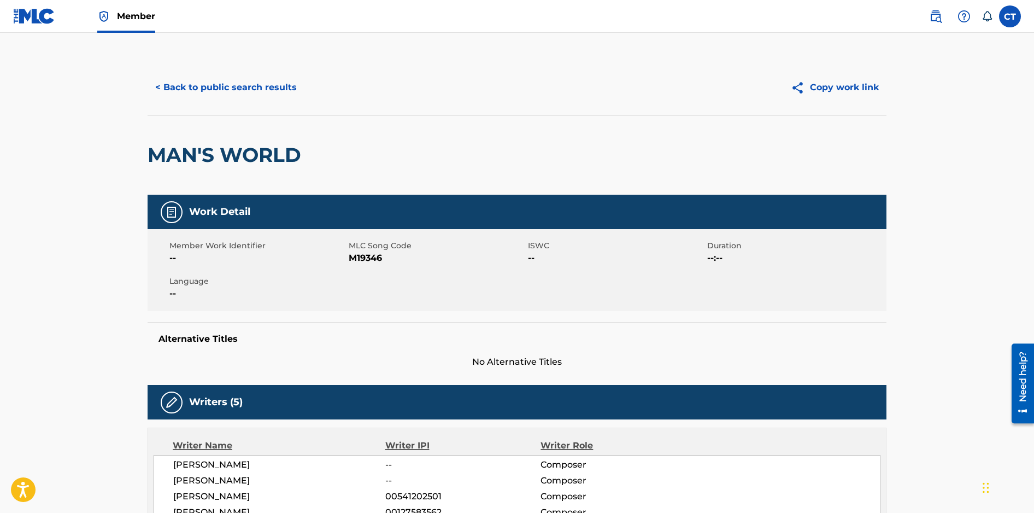
click at [269, 89] on button "< Back to public search results" at bounding box center [226, 87] width 157 height 27
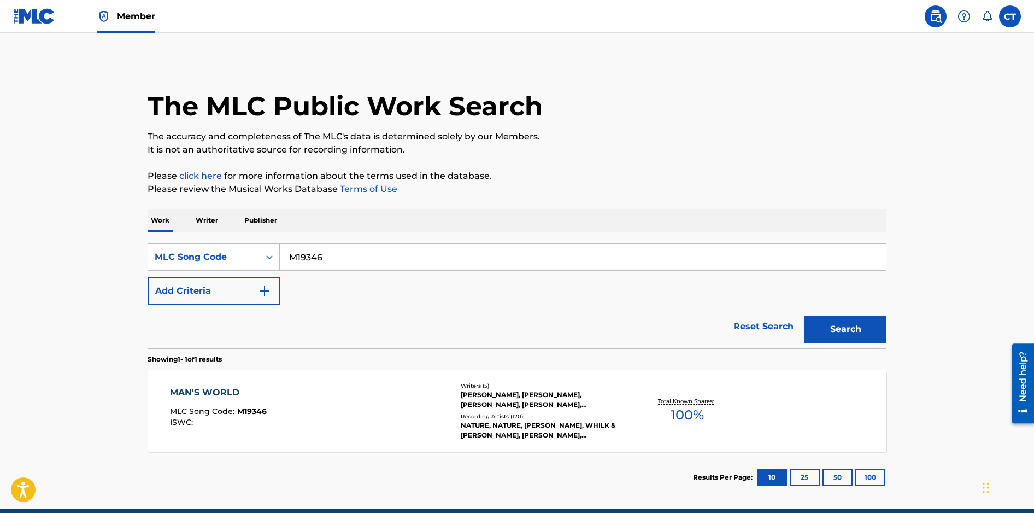
drag, startPoint x: 328, startPoint y: 258, endPoint x: 290, endPoint y: 252, distance: 38.1
click at [290, 252] on input "M19346" at bounding box center [583, 257] width 606 height 26
paste input "N1681V"
type input "N1681V"
click at [868, 333] on button "Search" at bounding box center [846, 328] width 82 height 27
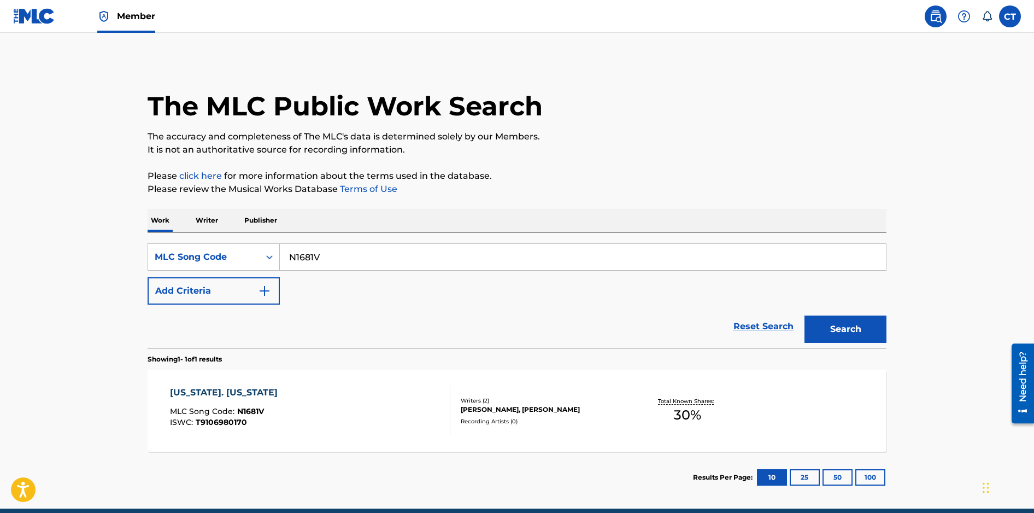
click at [403, 386] on div "NEW YORK. NEW YORK MLC Song Code : N1681V ISWC : T9106980170" at bounding box center [310, 410] width 281 height 49
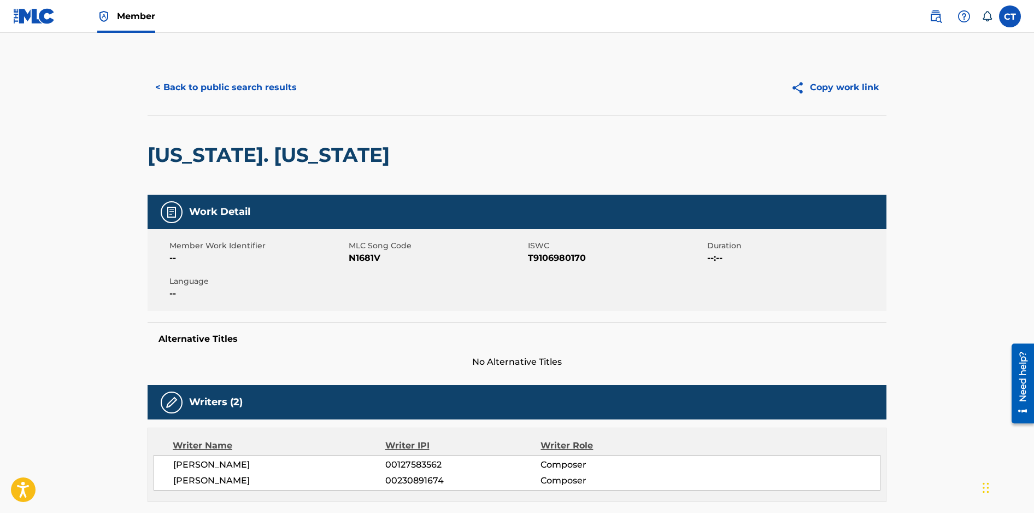
click at [262, 86] on button "< Back to public search results" at bounding box center [226, 87] width 157 height 27
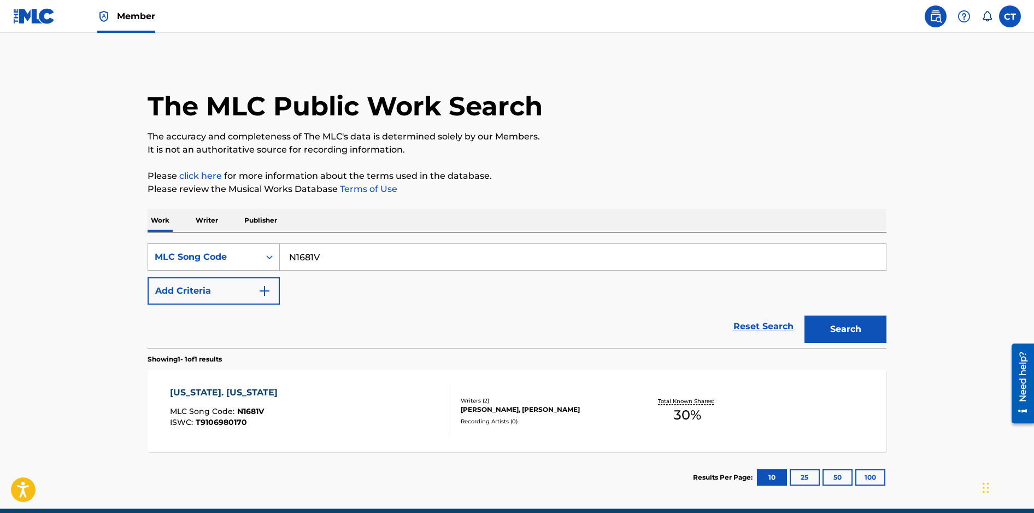
click at [264, 258] on icon "Search Form" at bounding box center [269, 257] width 11 height 11
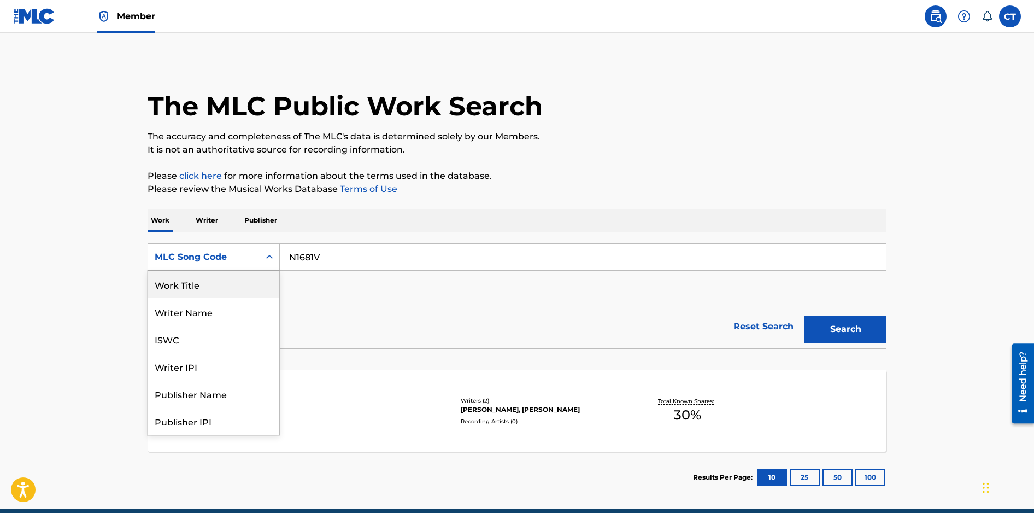
click at [263, 277] on div "Work Title" at bounding box center [213, 284] width 131 height 27
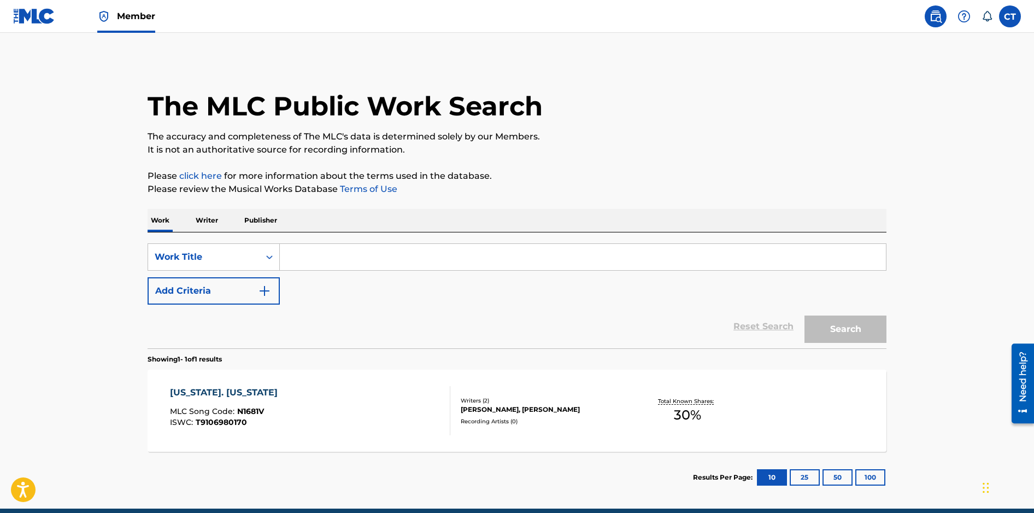
click at [317, 262] on input "Search Form" at bounding box center [583, 257] width 606 height 26
paste input "What Have You Done For Me Lately"
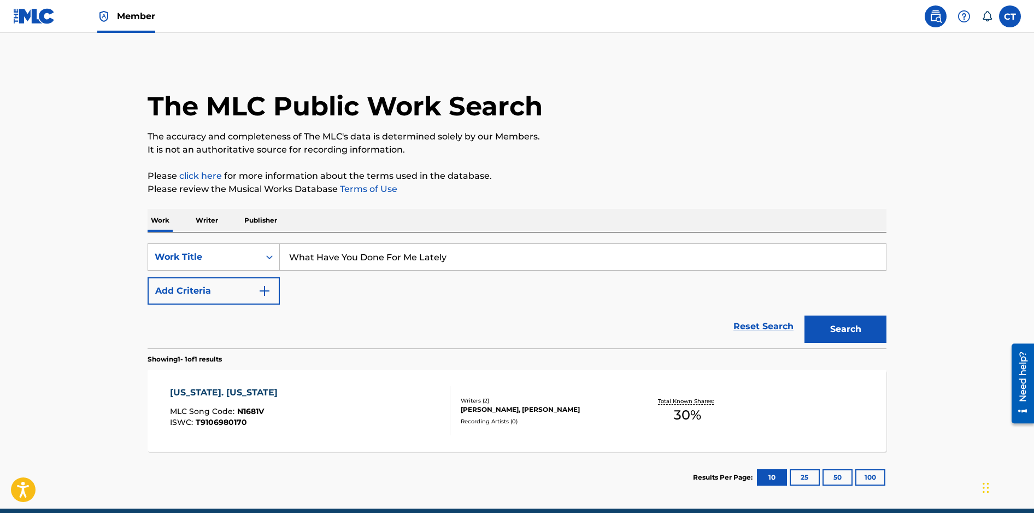
click at [805, 315] on button "Search" at bounding box center [846, 328] width 82 height 27
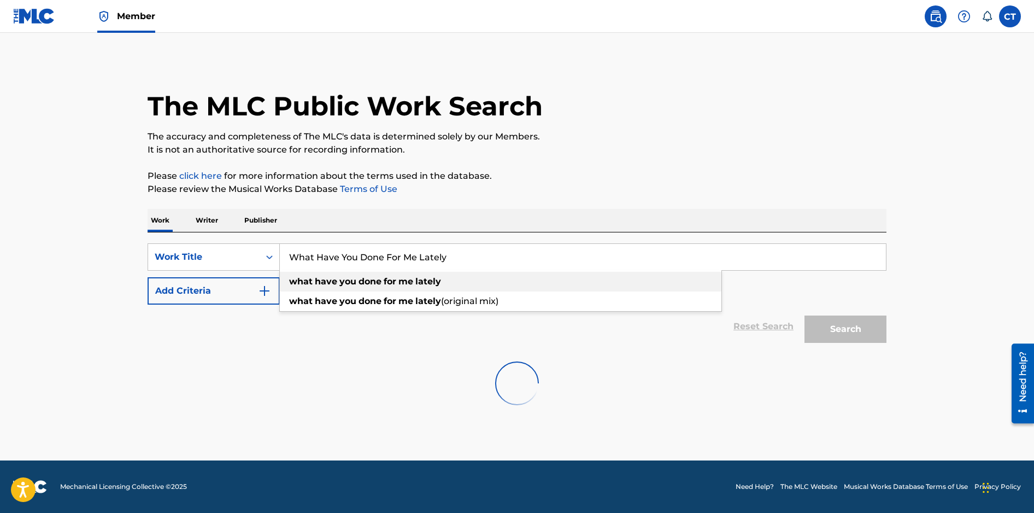
click at [344, 282] on strong "you" at bounding box center [348, 281] width 17 height 10
type input "what have you done for me lately"
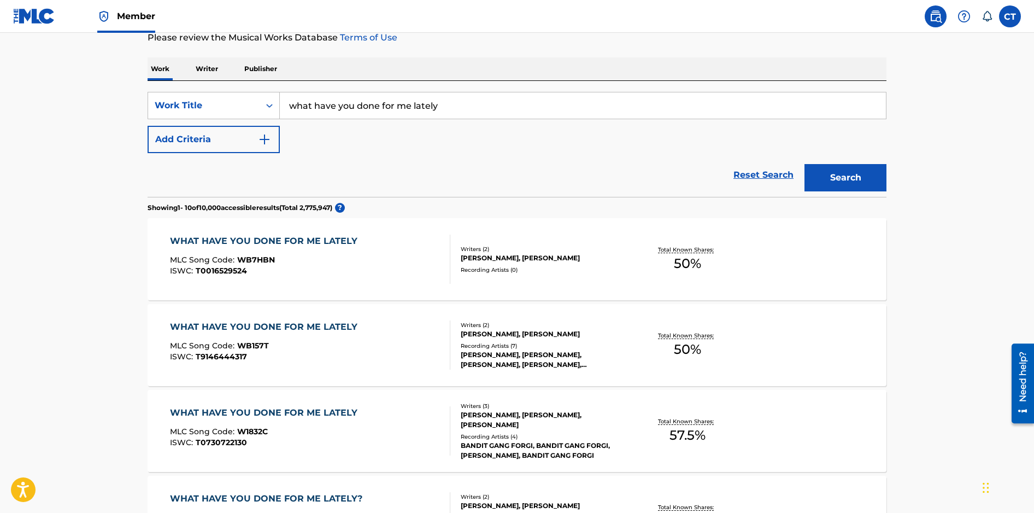
scroll to position [154, 0]
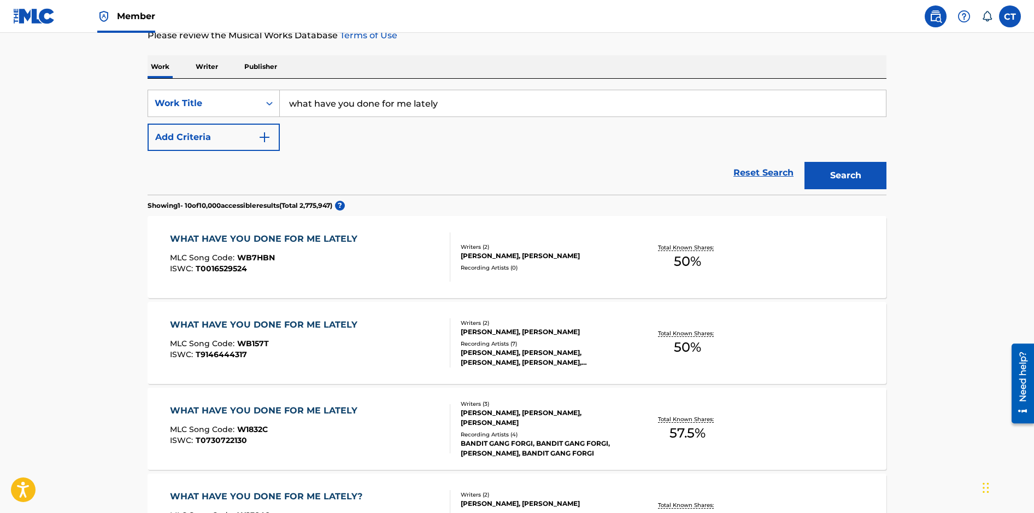
click at [370, 427] on div "WHAT HAVE YOU DONE FOR ME LATELY MLC Song Code : W1832C ISWC : T0730722130" at bounding box center [310, 428] width 281 height 49
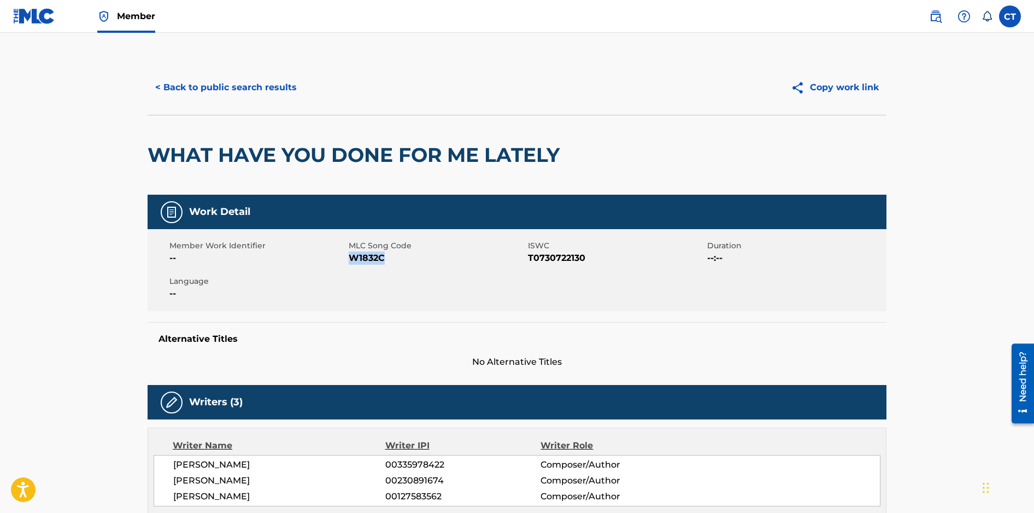
drag, startPoint x: 395, startPoint y: 256, endPoint x: 350, endPoint y: 255, distance: 44.3
click at [350, 255] on span "W1832C" at bounding box center [437, 258] width 177 height 13
copy span "W1832C"
